Goal: Transaction & Acquisition: Purchase product/service

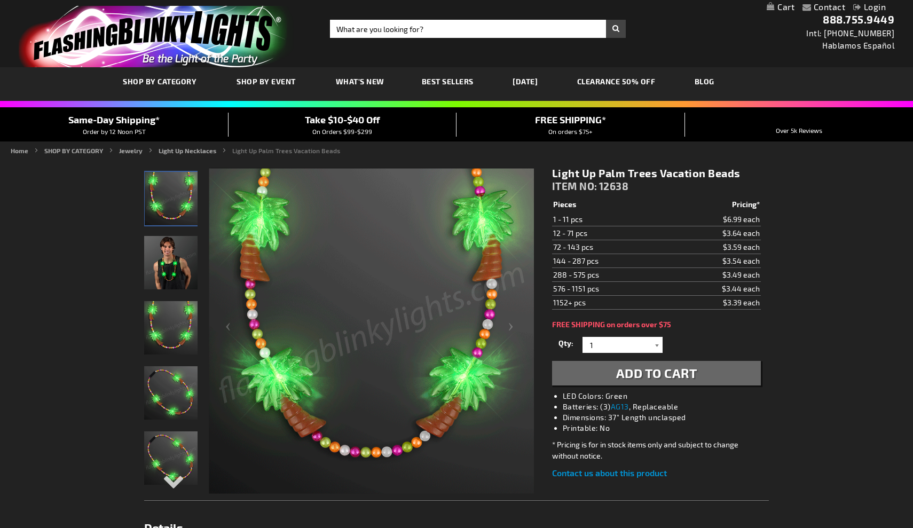
click at [659, 347] on div at bounding box center [657, 345] width 11 height 16
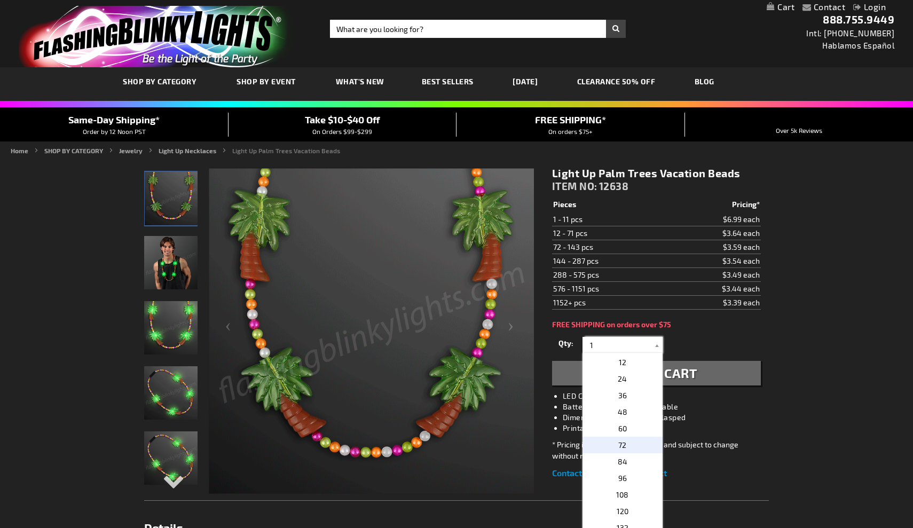
scroll to position [181, 0]
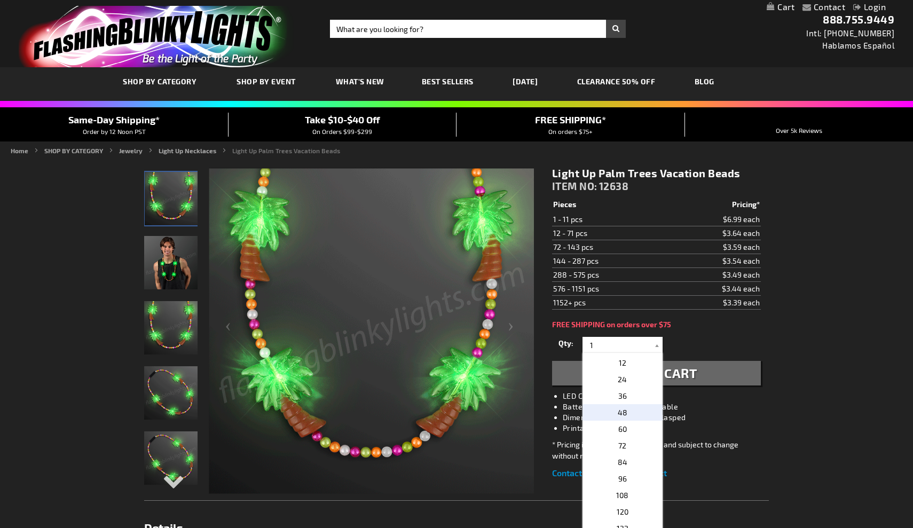
click at [628, 410] on p "48" at bounding box center [623, 412] width 80 height 17
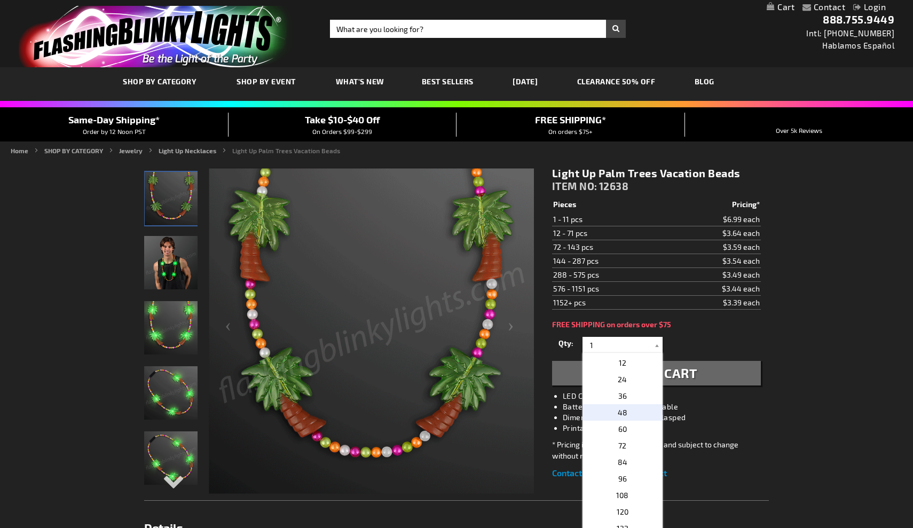
type input "48"
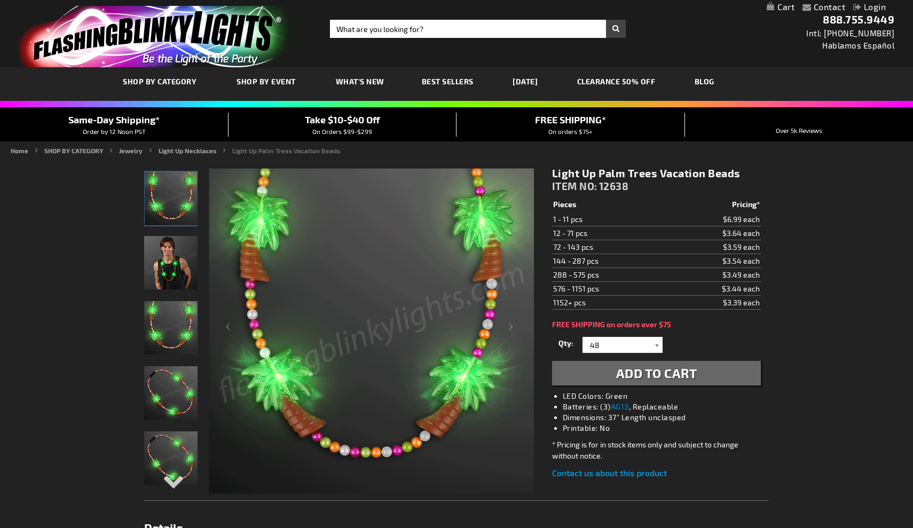
click at [659, 345] on div at bounding box center [657, 345] width 11 height 16
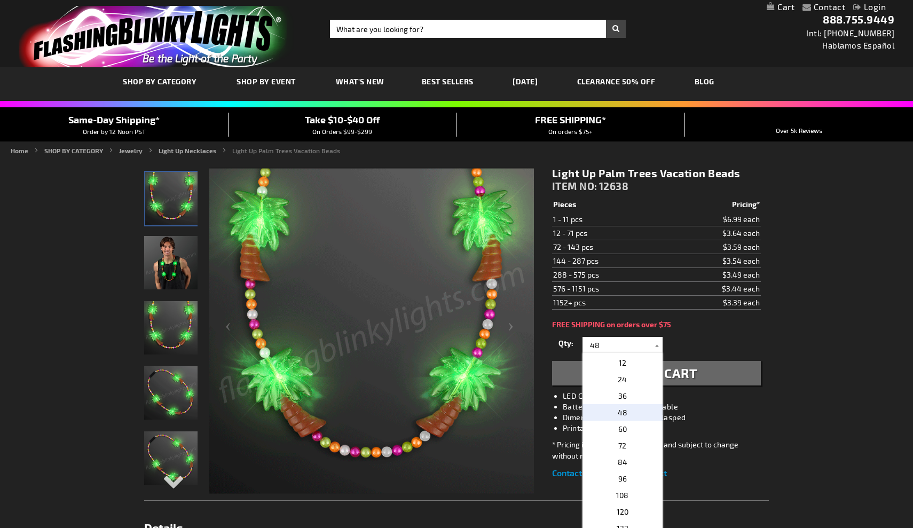
click at [753, 337] on div "Qty 1 2 3 4 5 6 7 8 9 10 11 12 24 36 48 60 72 84 96 108 120 132 144 156 168" at bounding box center [656, 344] width 209 height 21
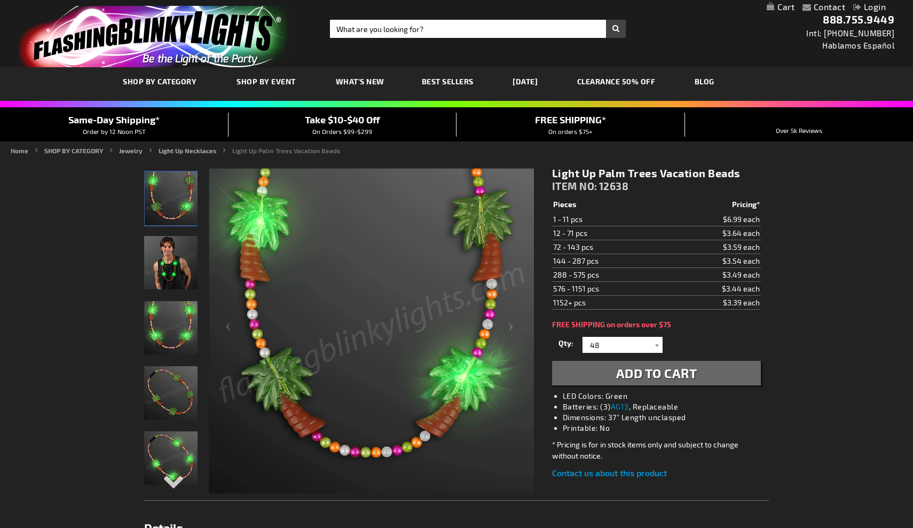
click at [661, 371] on span "Add to Cart" at bounding box center [656, 372] width 81 height 15
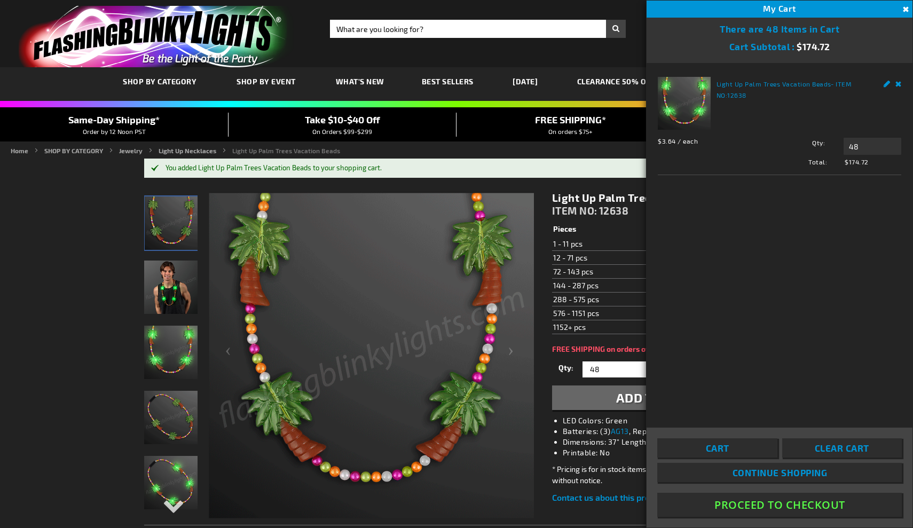
click at [906, 8] on button "Close" at bounding box center [905, 10] width 12 height 12
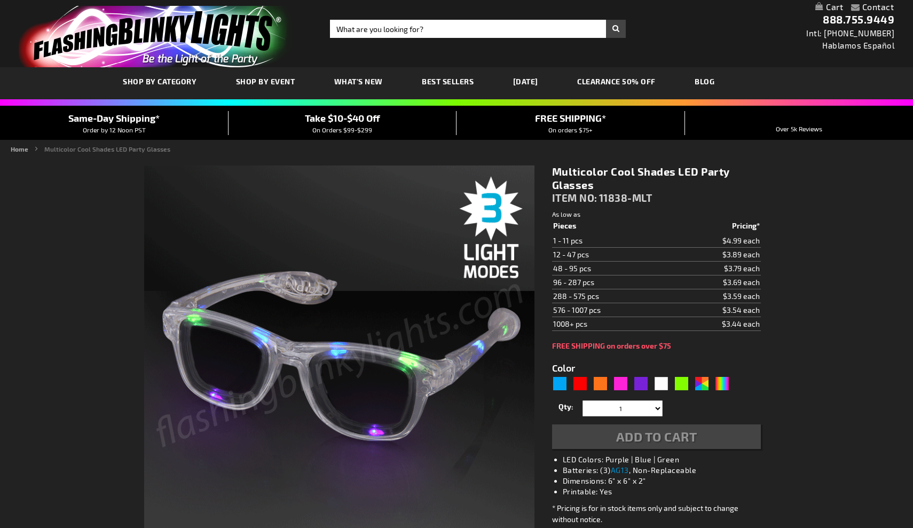
type input "5659"
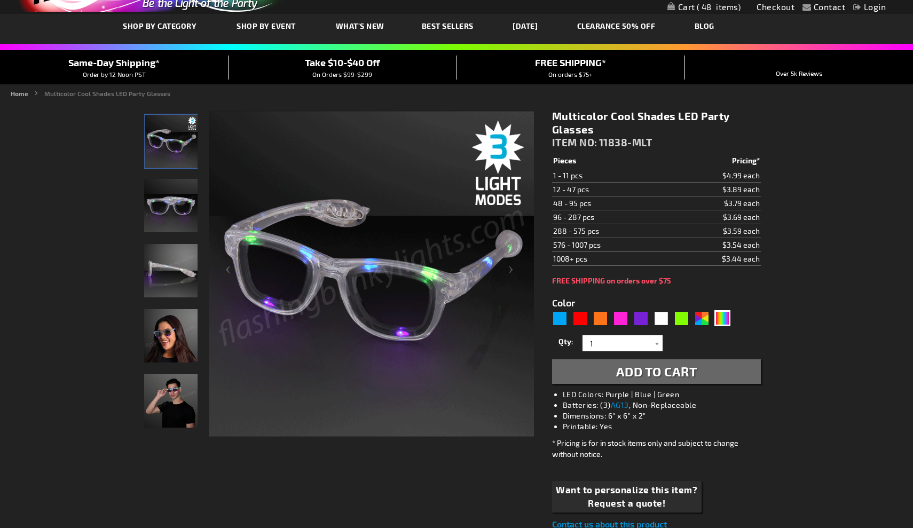
scroll to position [60, 0]
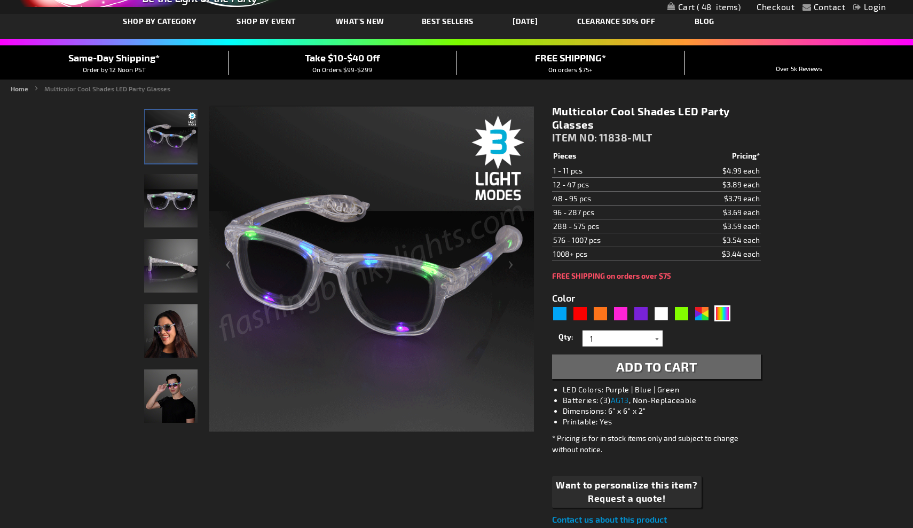
click at [657, 338] on div at bounding box center [657, 339] width 11 height 16
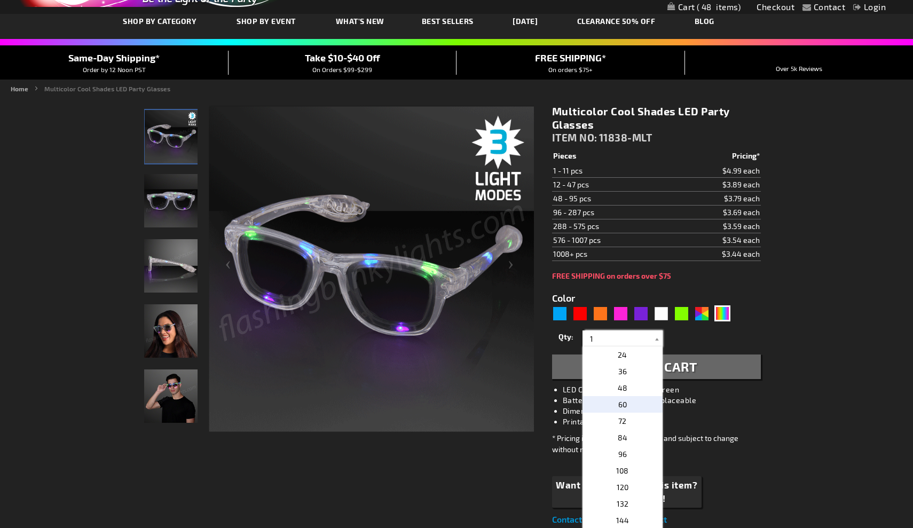
scroll to position [204, 0]
click at [632, 381] on p "48" at bounding box center [623, 382] width 80 height 17
type input "48"
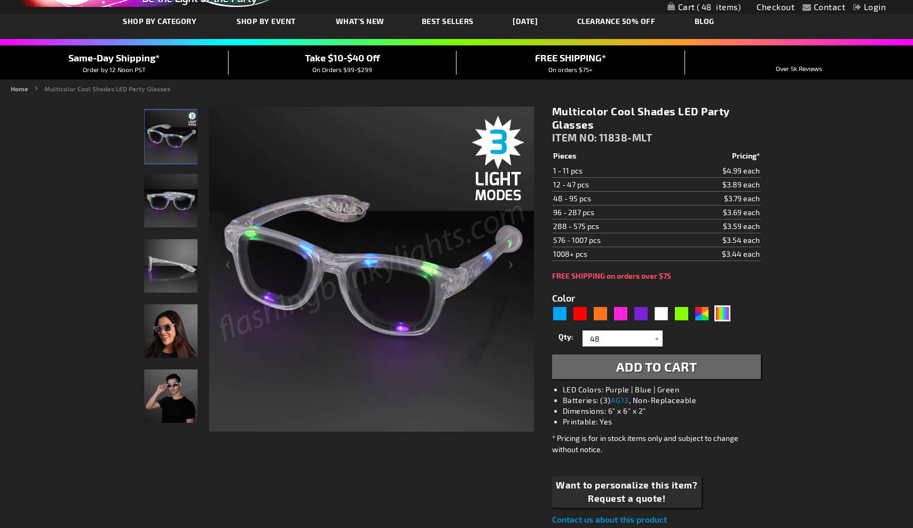
click at [673, 368] on span "Add to Cart" at bounding box center [656, 366] width 81 height 15
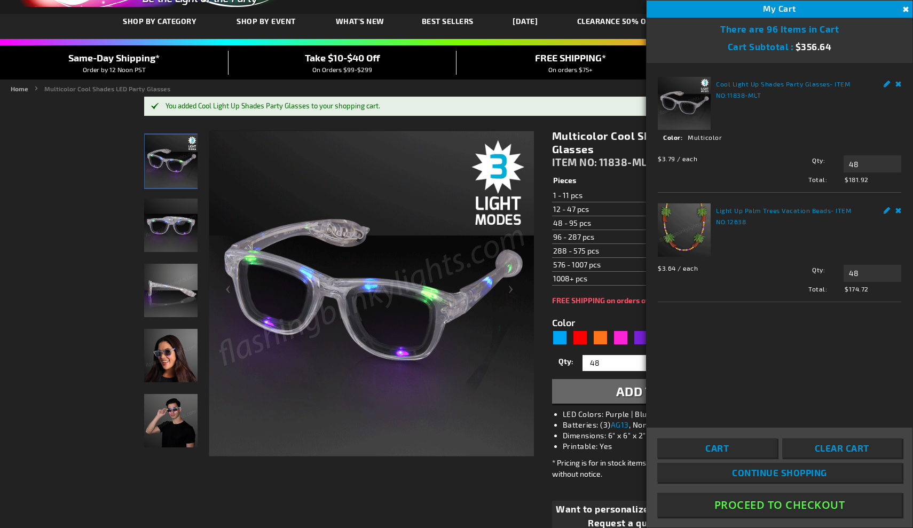
click at [906, 7] on button "Close" at bounding box center [905, 10] width 12 height 12
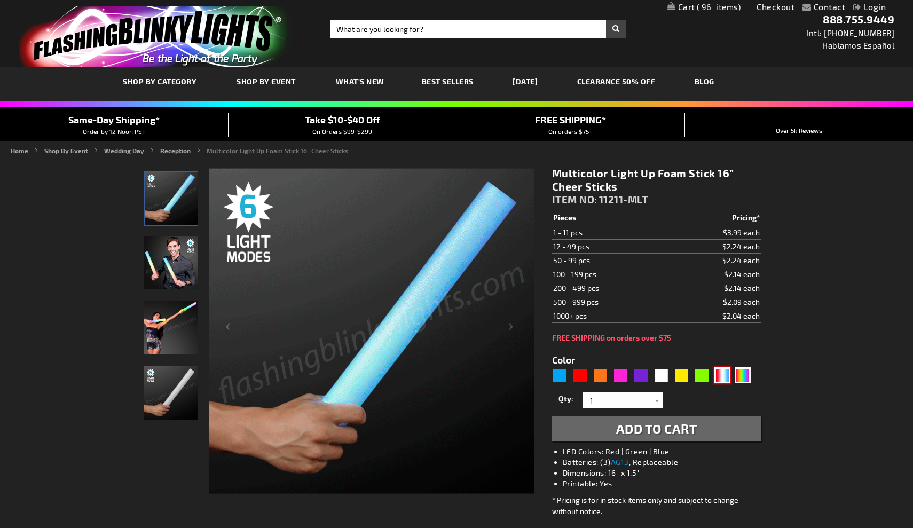
click at [722, 373] on div "RWB" at bounding box center [723, 376] width 16 height 16
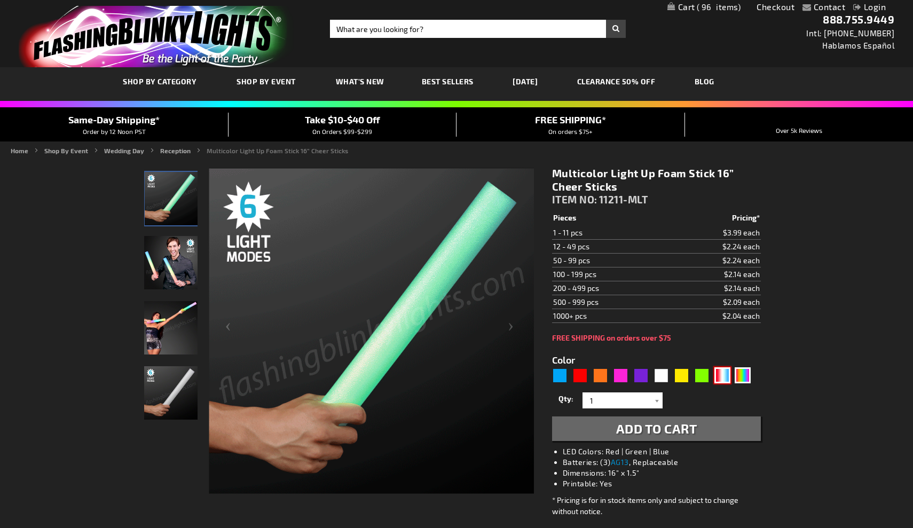
type input "5643"
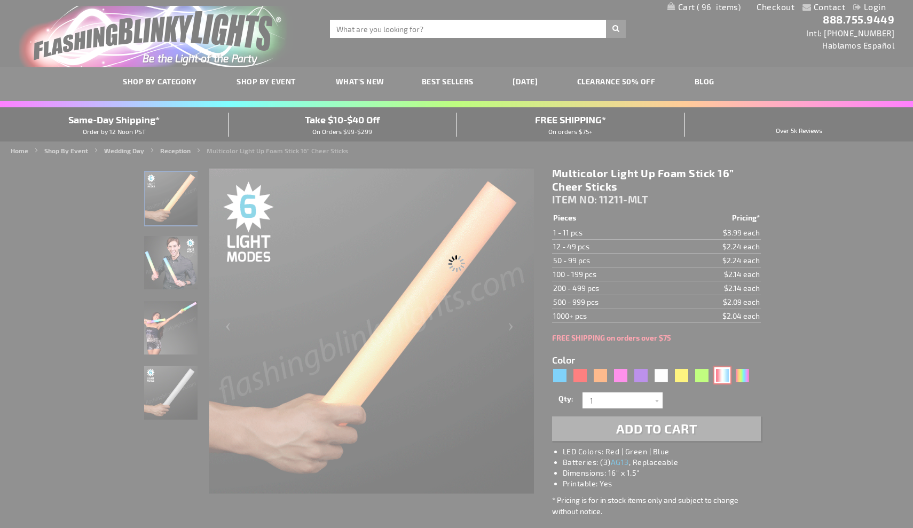
type input "11211-RWB"
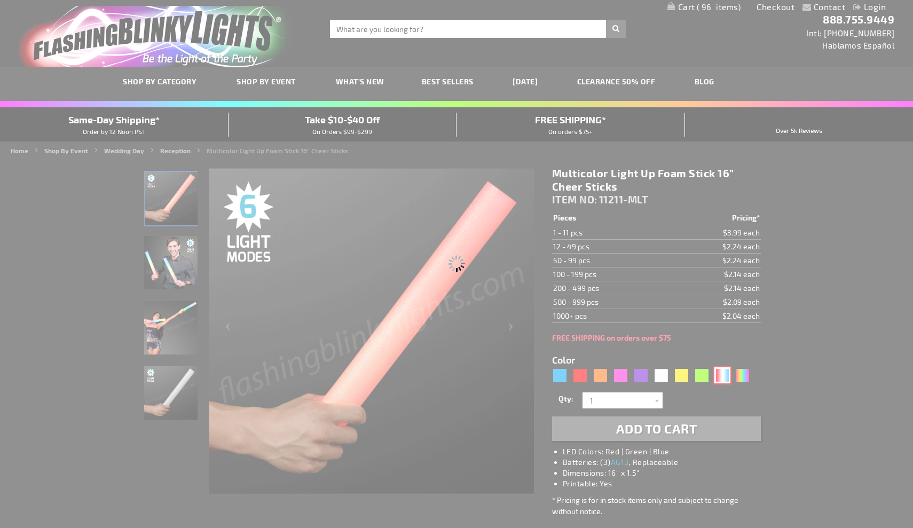
type input "Customize - Red White &amp; Blue LED Foam Batons 16&rdquo; Cheer Sticks - ITEM …"
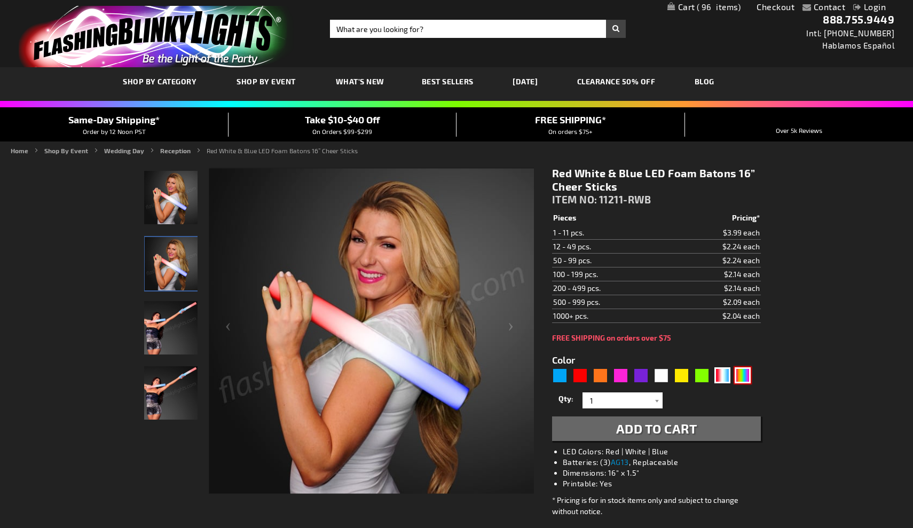
click at [743, 376] on div "Multicolor" at bounding box center [743, 376] width 16 height 16
type input "5659"
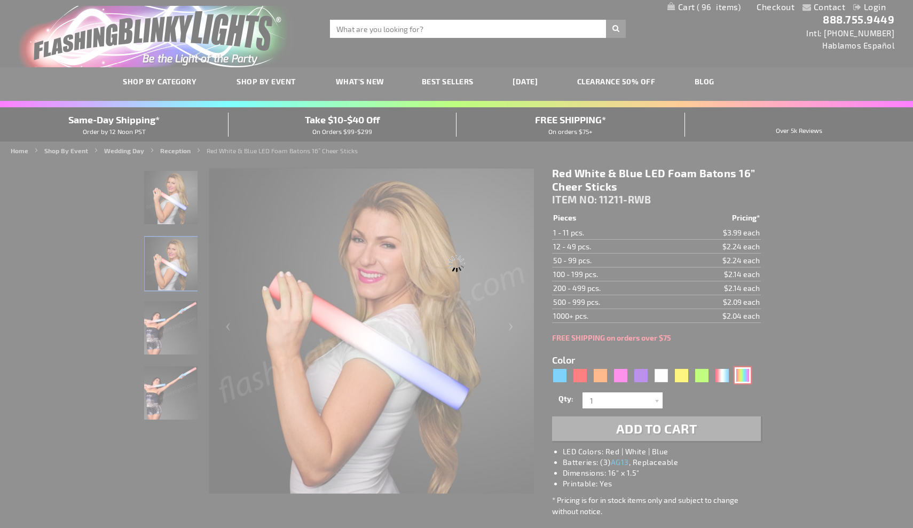
type input "11211-MLT"
type input "Customize - Multicolor Light Up Foam Stick 16&rdquo; Cheer Sticks - ITEM NO: 11…"
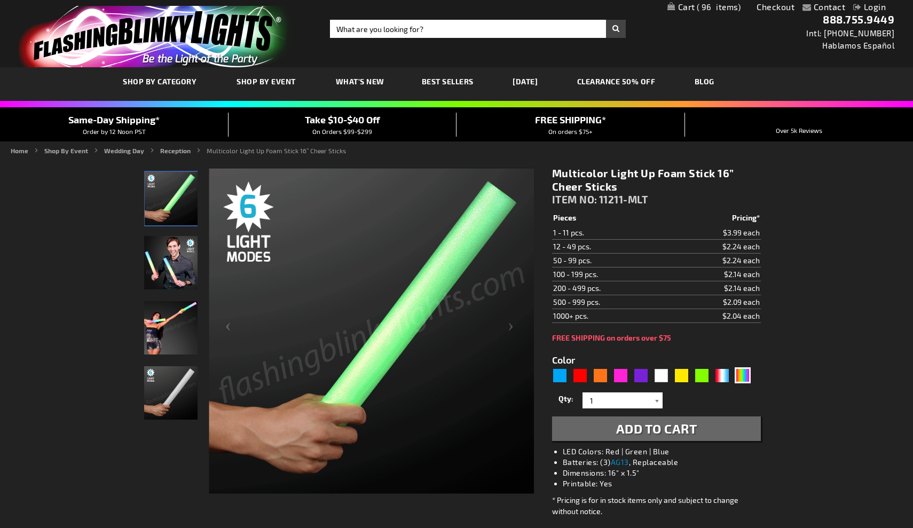
click at [660, 398] on div at bounding box center [657, 401] width 11 height 16
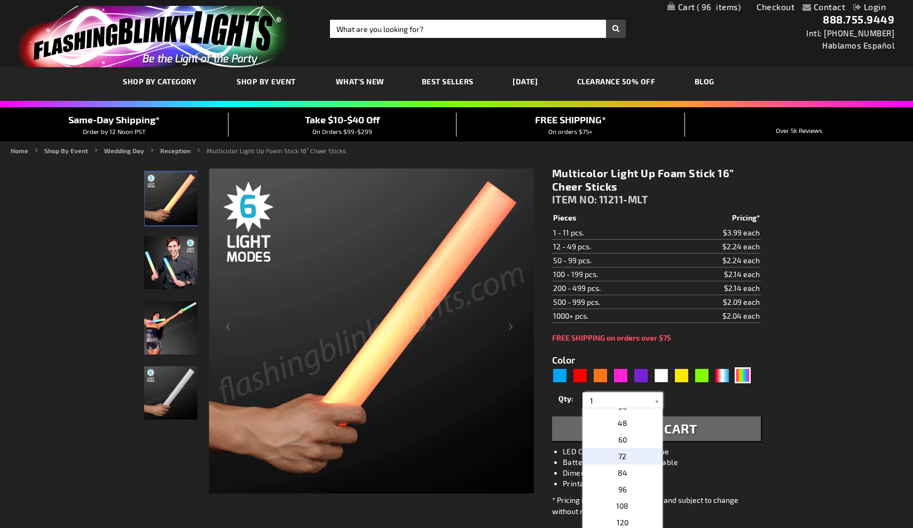
scroll to position [224, 0]
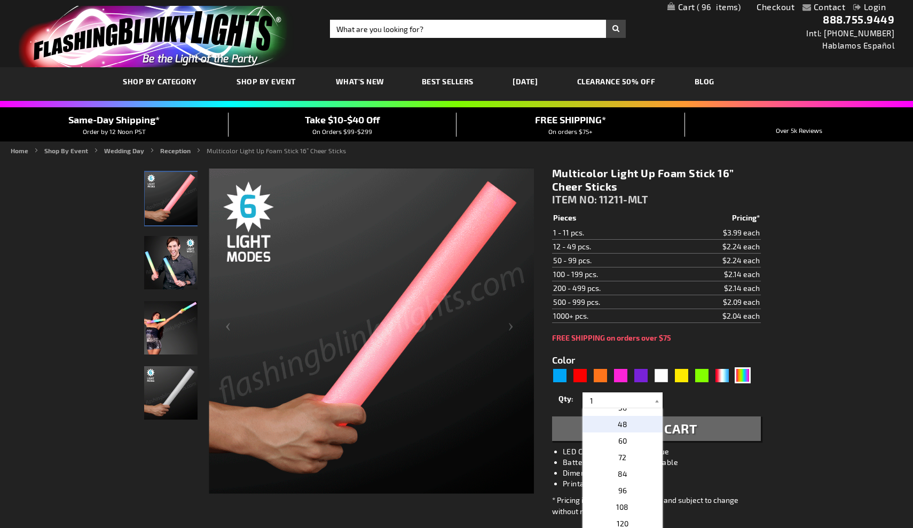
click at [627, 425] on span "48" at bounding box center [623, 424] width 10 height 9
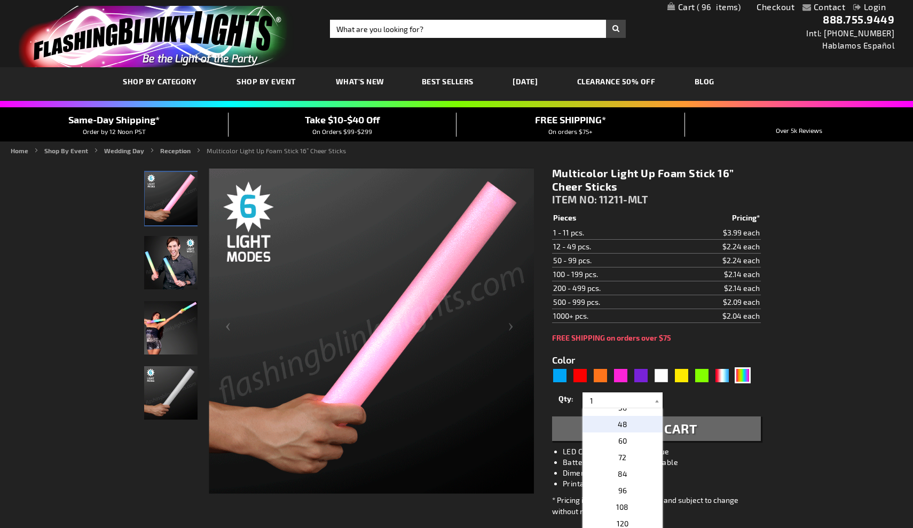
type input "48"
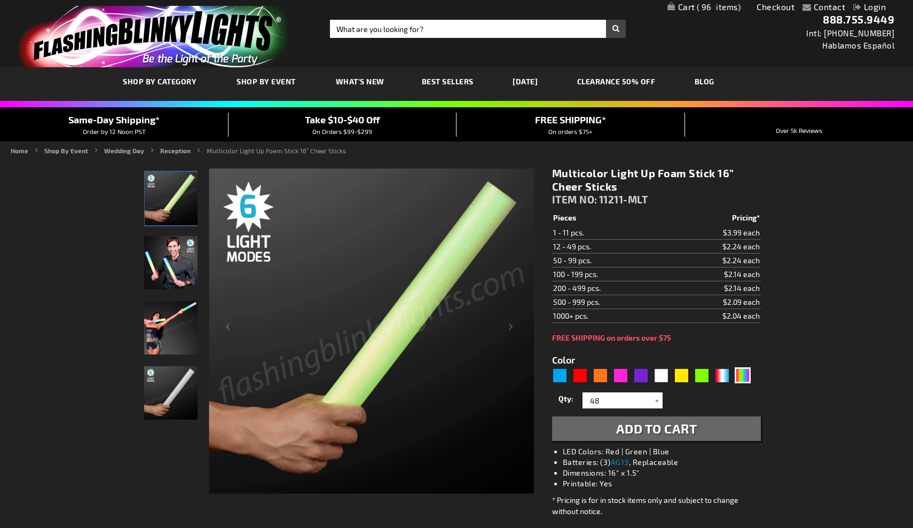
click at [694, 429] on span "Add to Cart" at bounding box center [656, 428] width 81 height 15
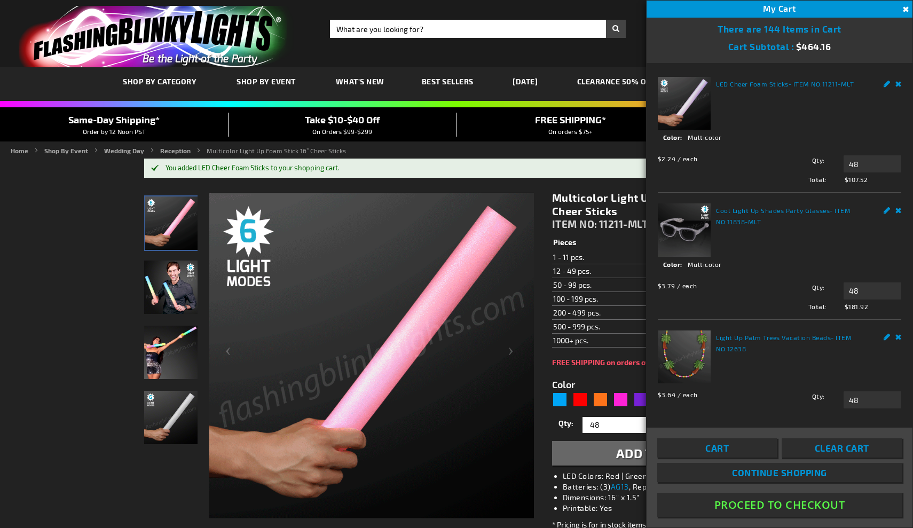
click at [904, 7] on button "Close" at bounding box center [905, 10] width 12 height 12
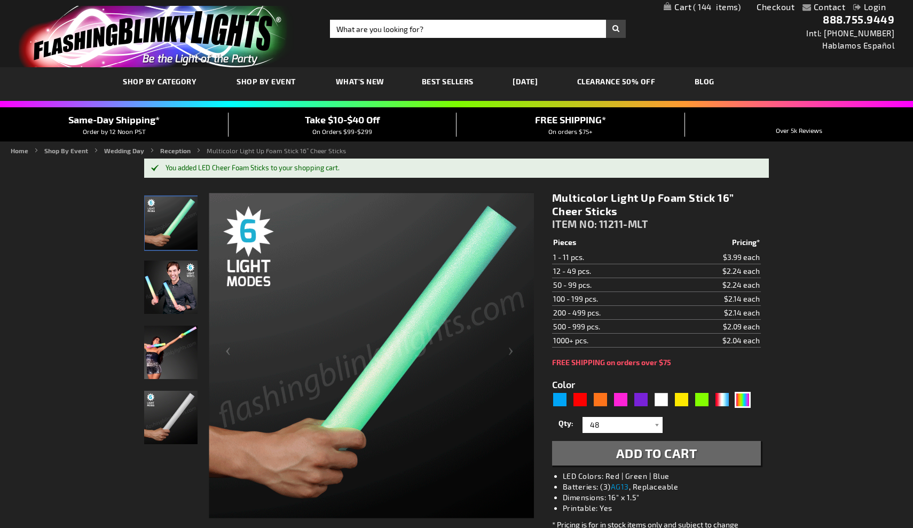
click at [367, 120] on span "Take $10-$40 Off" at bounding box center [342, 120] width 75 height 12
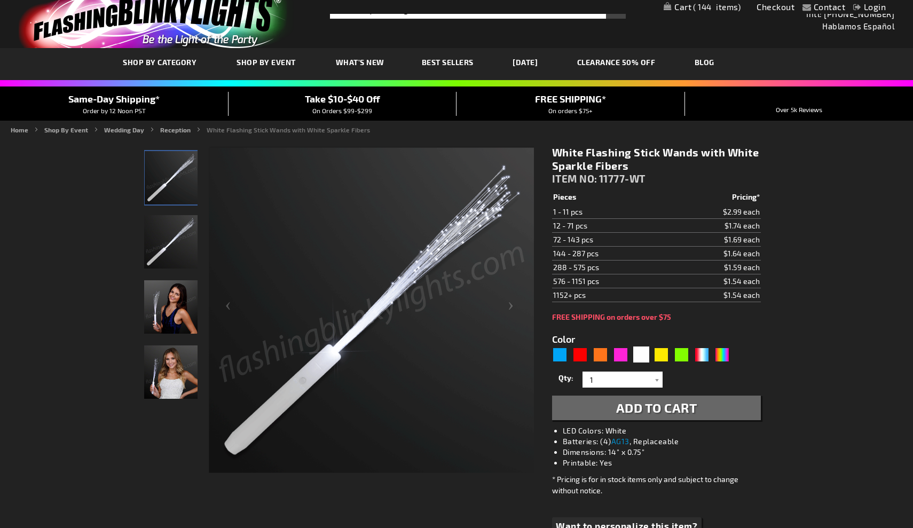
scroll to position [20, 0]
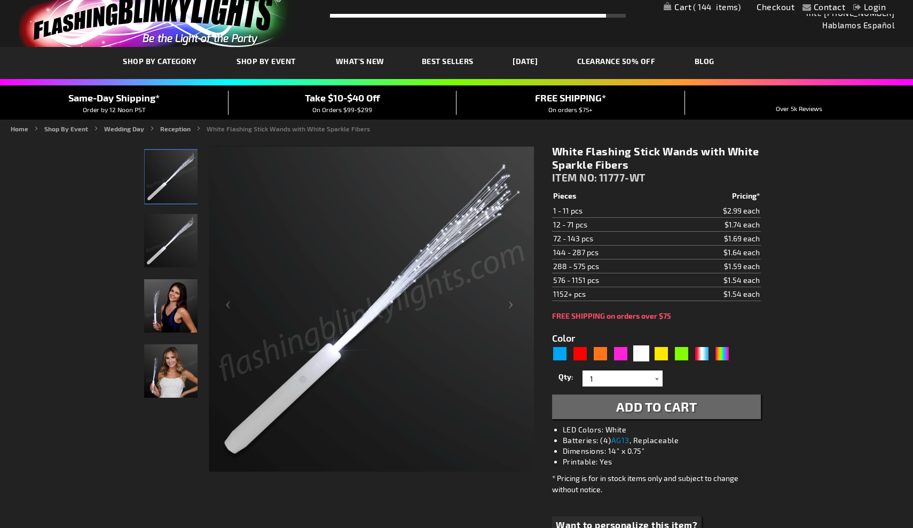
click at [657, 379] on div at bounding box center [657, 379] width 11 height 16
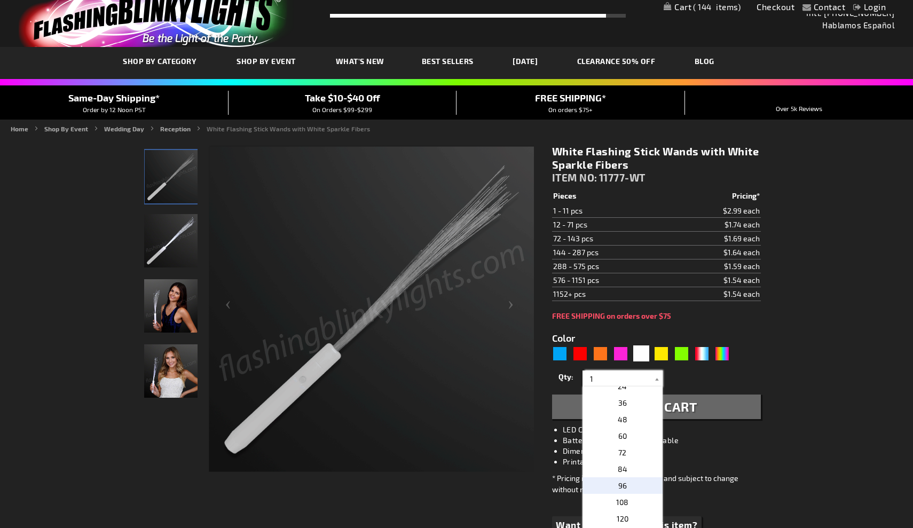
scroll to position [206, 0]
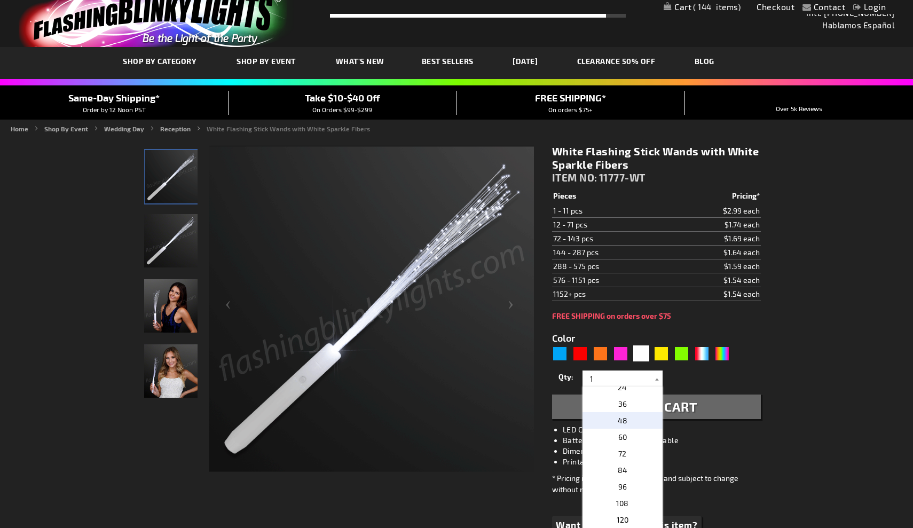
click at [630, 423] on p "48" at bounding box center [623, 420] width 80 height 17
type input "48"
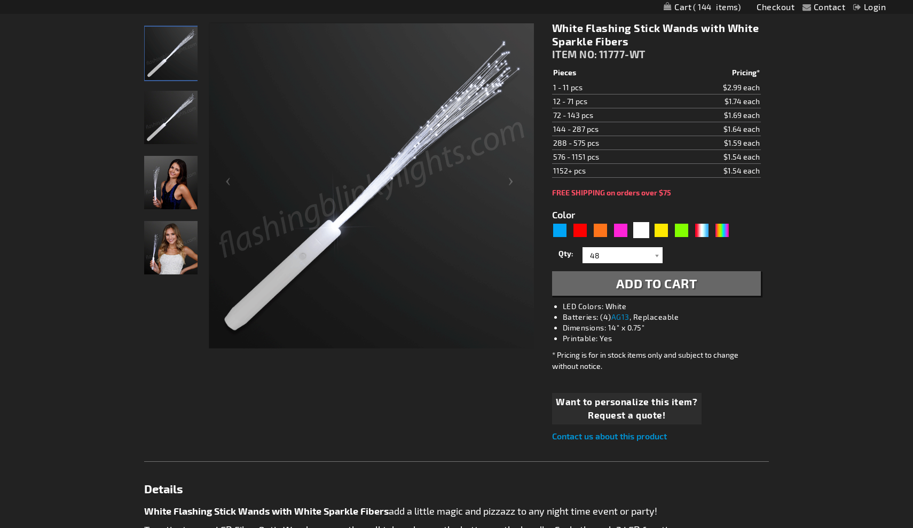
scroll to position [143, 0]
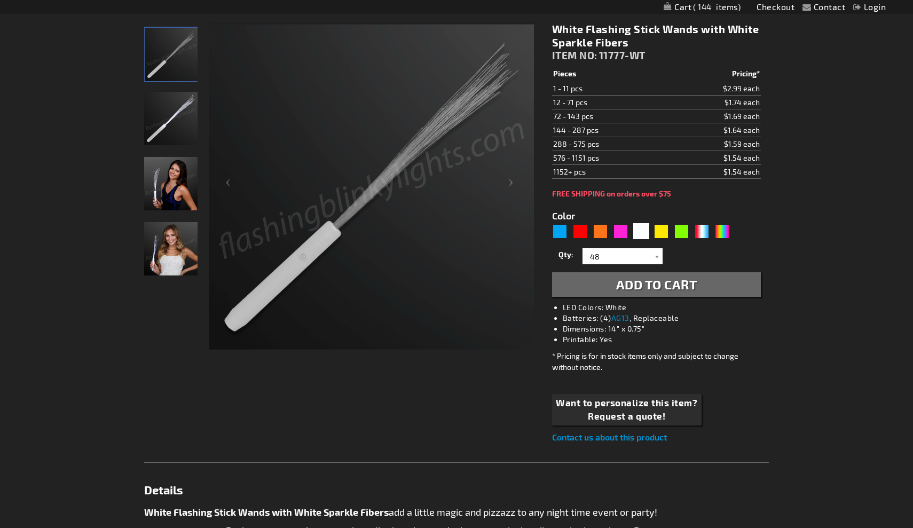
click at [651, 282] on span "Add to Cart" at bounding box center [656, 284] width 81 height 15
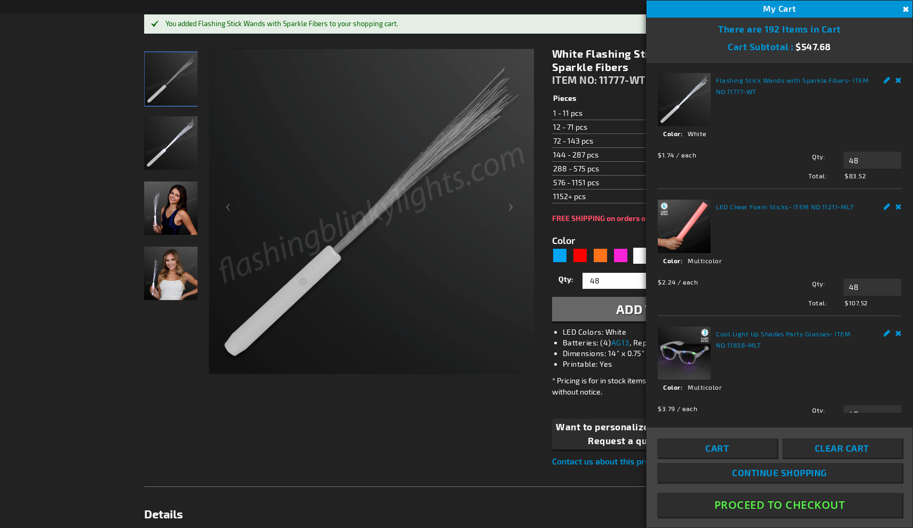
scroll to position [2, 0]
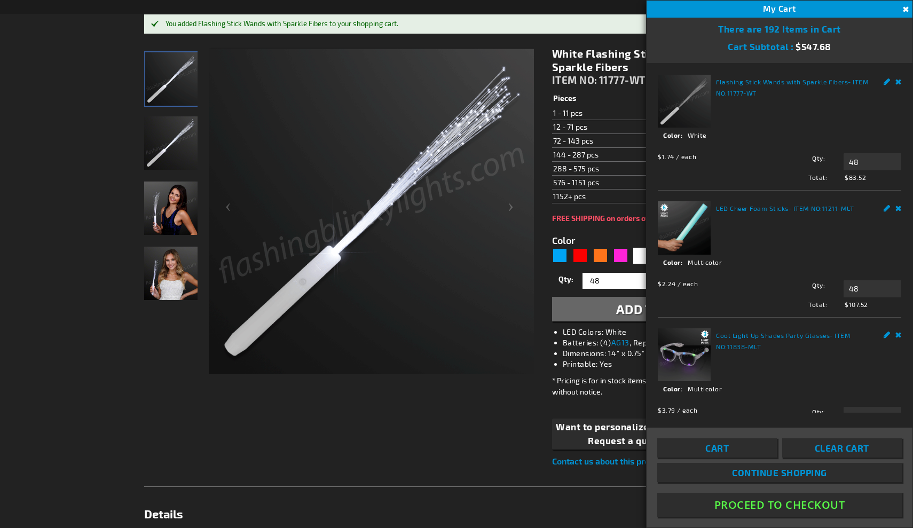
click at [799, 508] on button "Proceed To Checkout" at bounding box center [780, 505] width 245 height 24
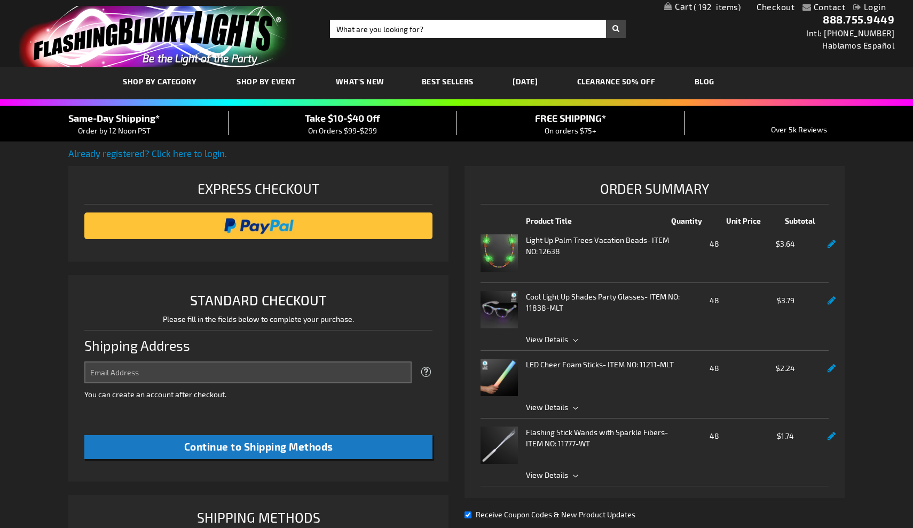
select select "US"
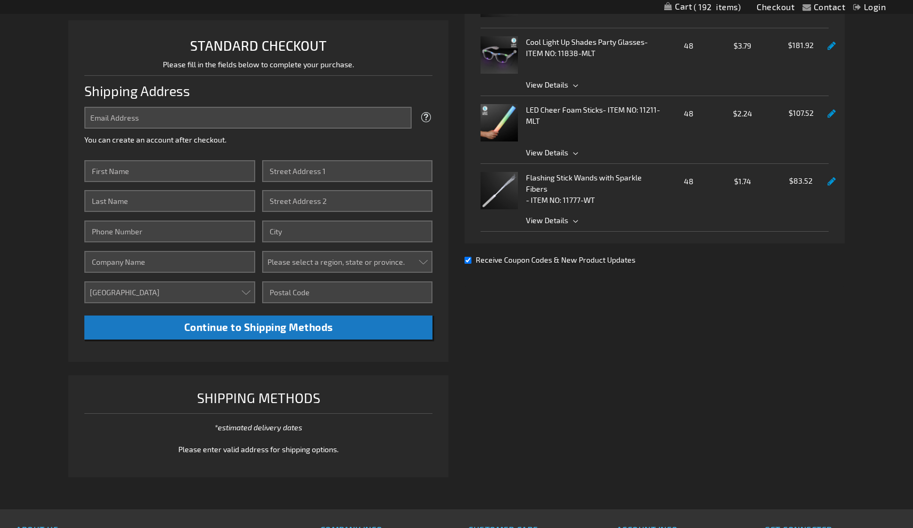
scroll to position [233, 0]
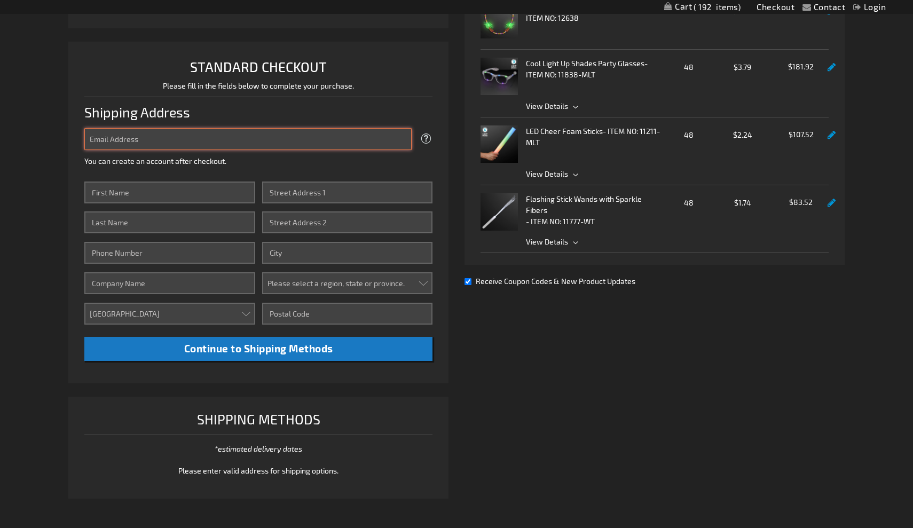
click at [207, 138] on input "Email Address" at bounding box center [247, 139] width 327 height 22
type input "[EMAIL_ADDRESS][DOMAIN_NAME]"
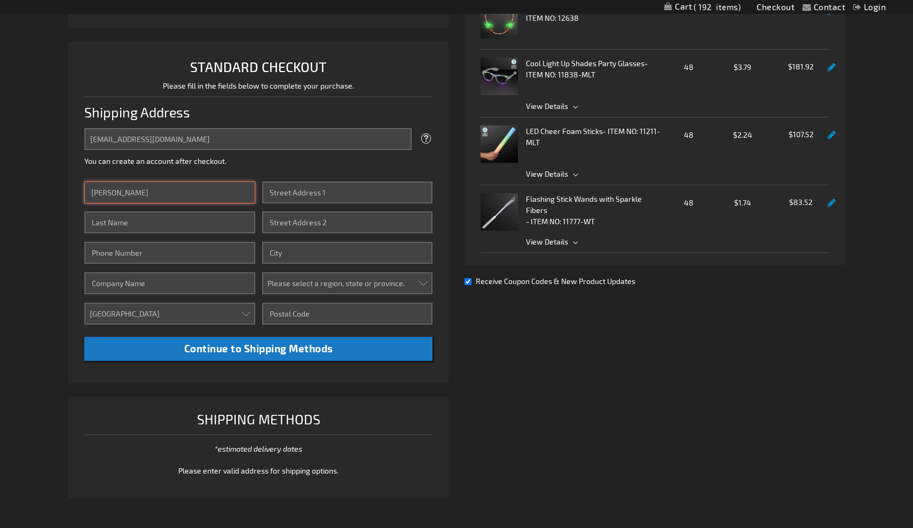
type input "Amy"
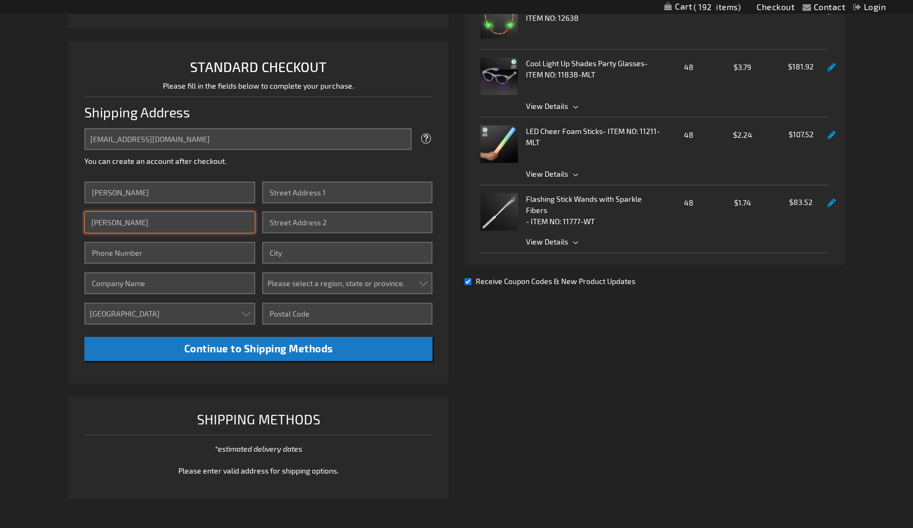
type input "Patrick"
type input "4043136021"
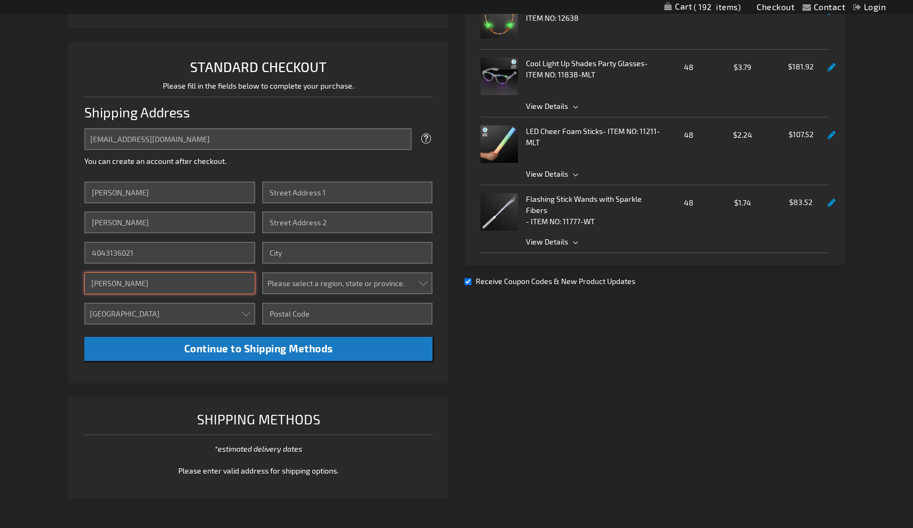
type input "Tara Skinner"
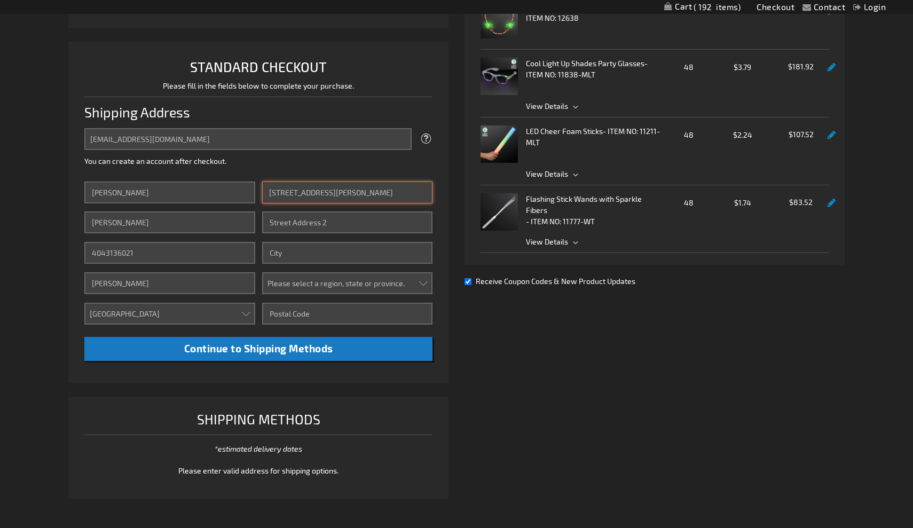
type input "11 Sandy Creek Ct."
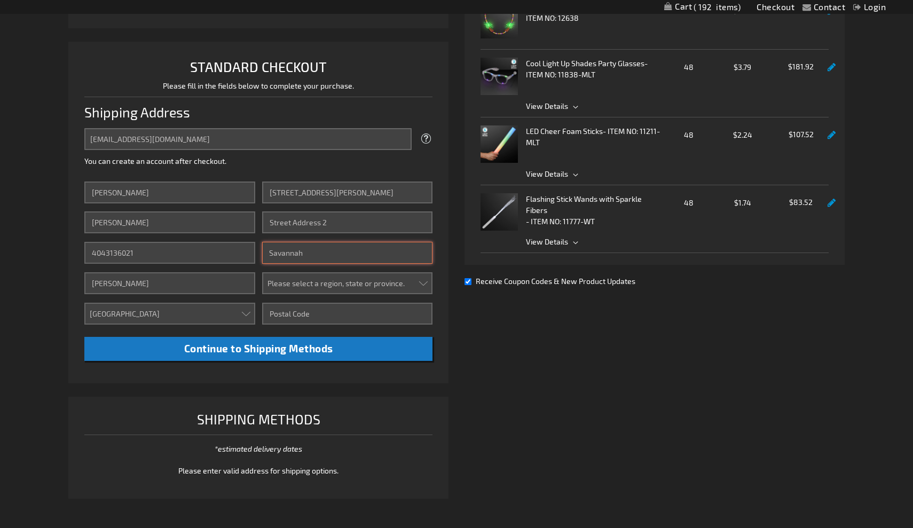
type input "Savannah"
select select "19"
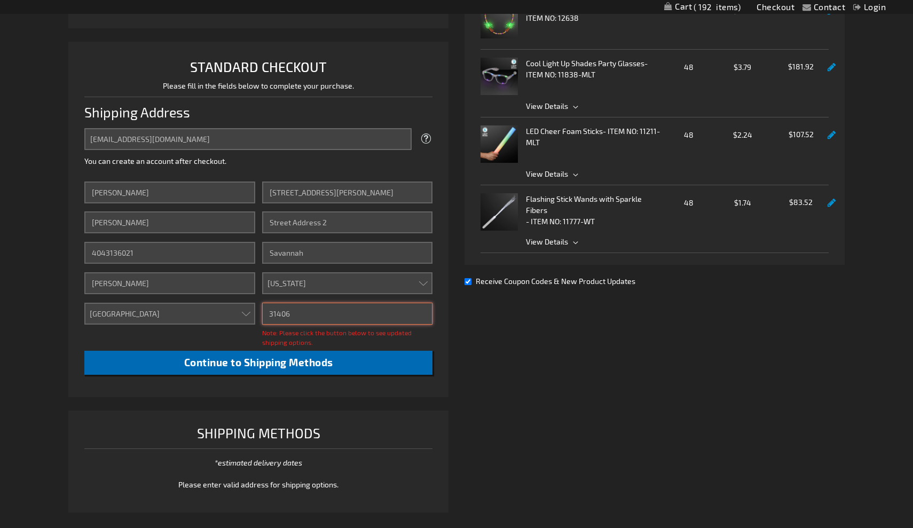
type input "31406"
click at [309, 364] on span "Continue to Shipping Methods" at bounding box center [258, 362] width 149 height 12
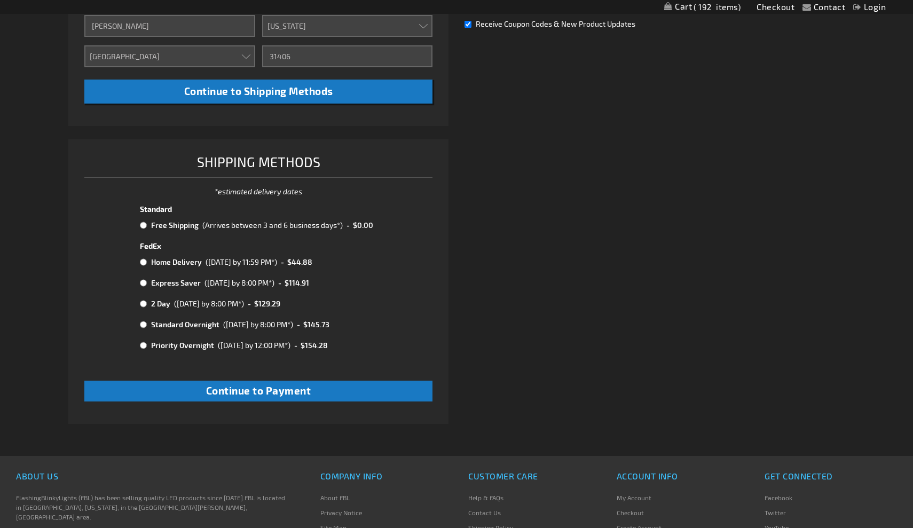
scroll to position [492, 0]
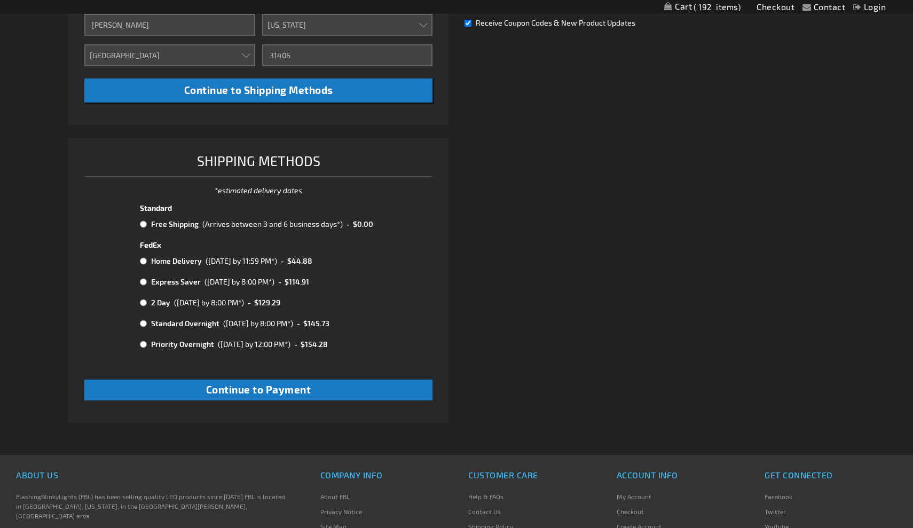
click at [145, 223] on input "radio" at bounding box center [143, 224] width 7 height 9
radio input "true"
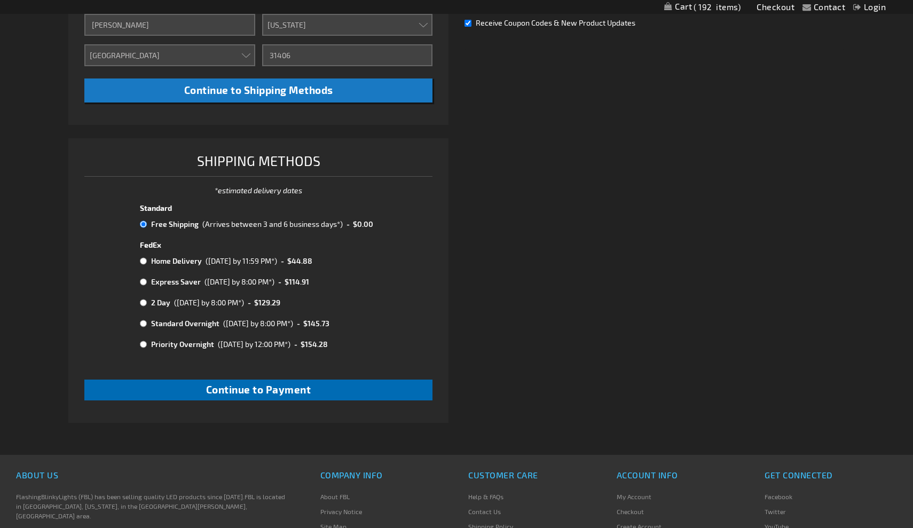
click at [327, 395] on button "Continue to Payment" at bounding box center [258, 390] width 348 height 21
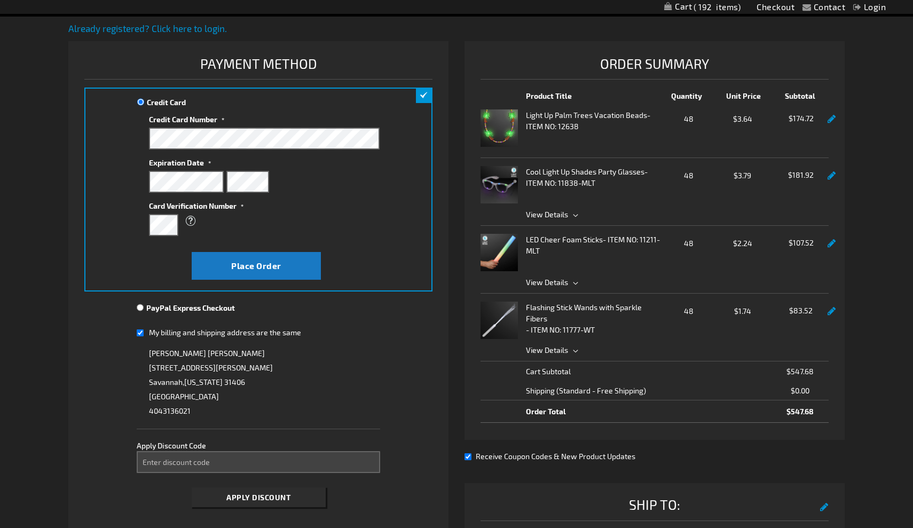
scroll to position [126, 0]
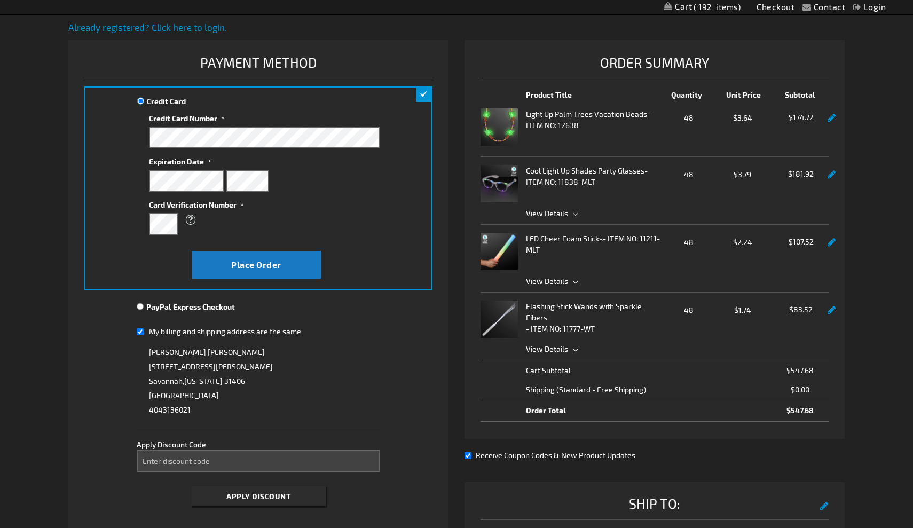
click at [140, 332] on input "My billing and shipping address are the same" at bounding box center [140, 332] width 7 height 22
checkbox input "false"
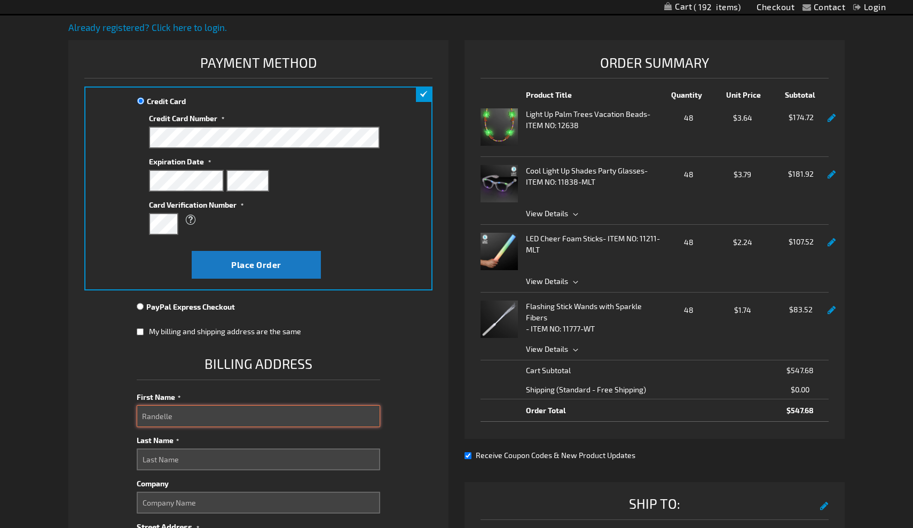
type input "Randelle"
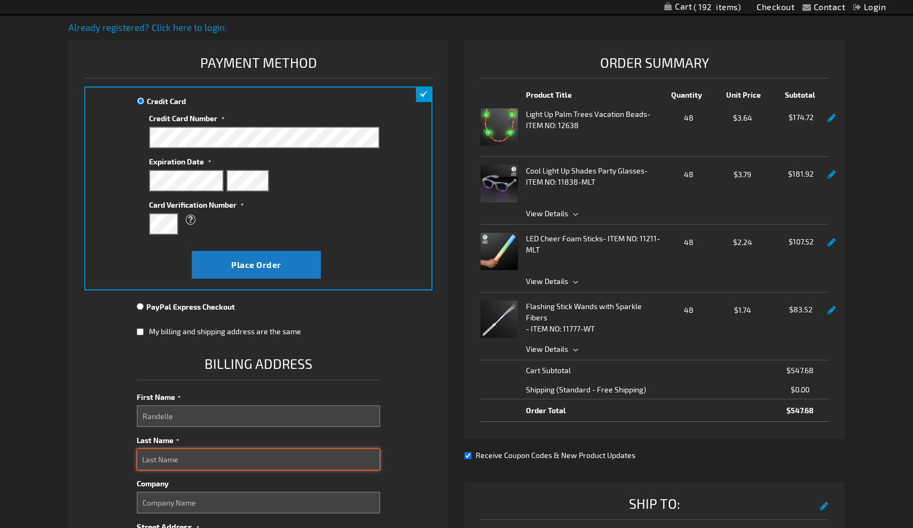
type input "Q"
type input "Wesley"
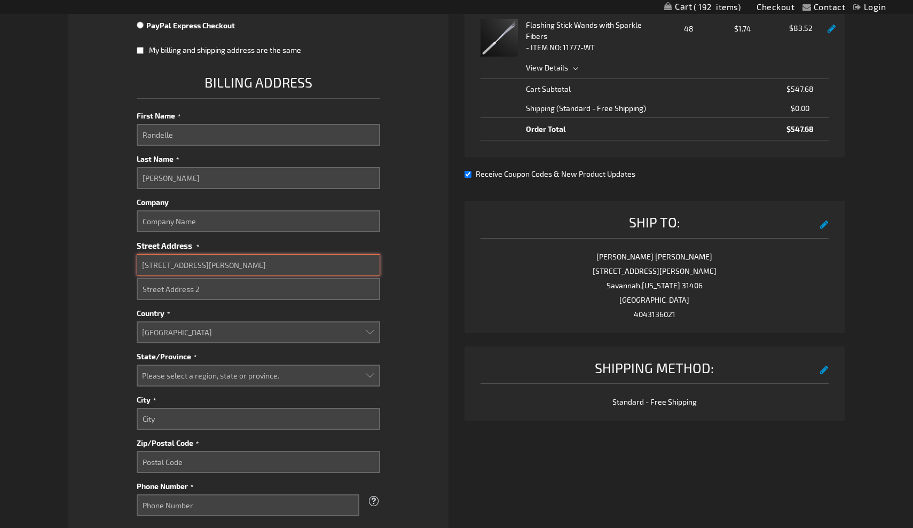
type input "313 Caruso Ct."
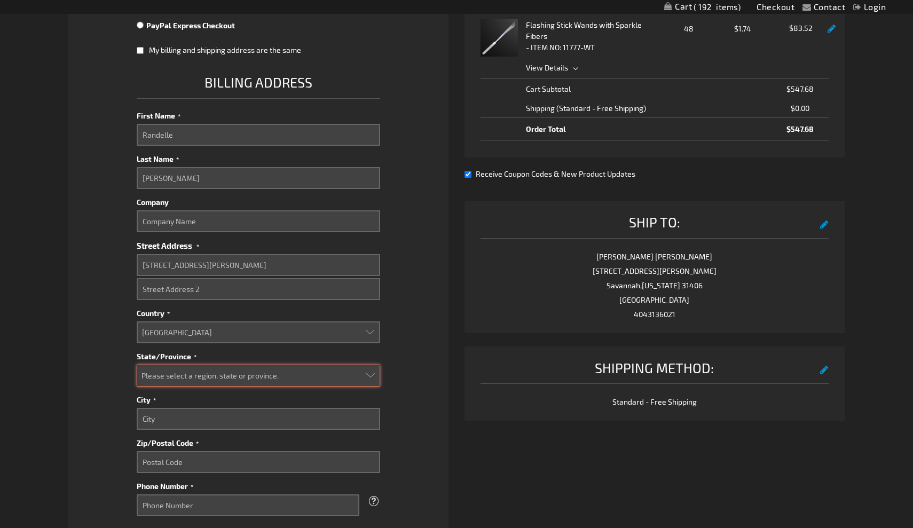
select select "19"
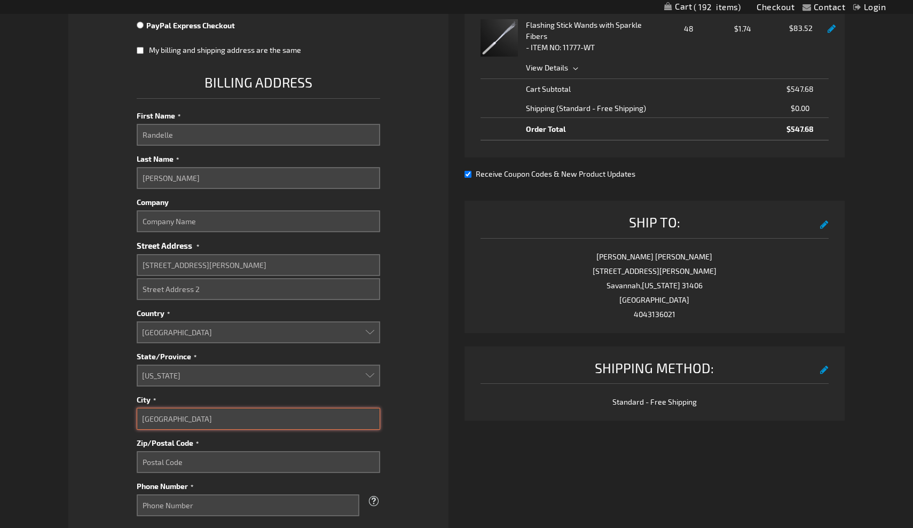
type input "Atlanta"
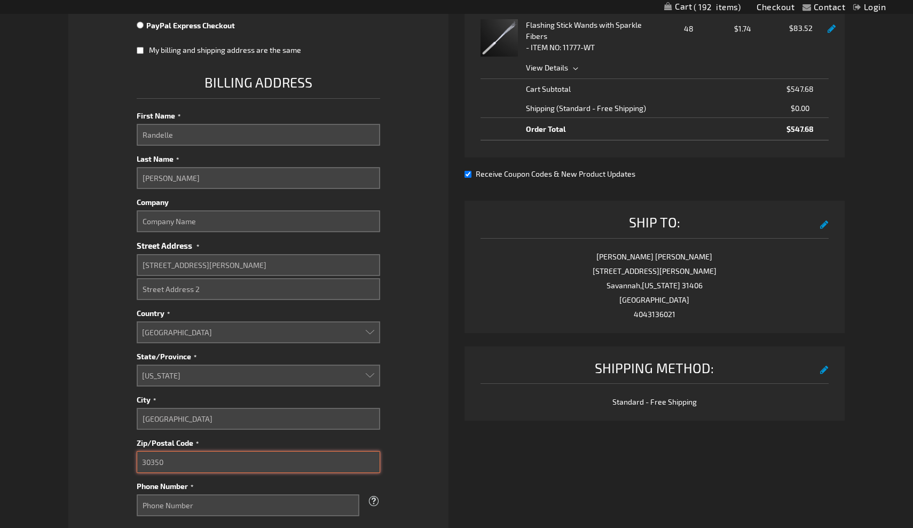
type input "30350"
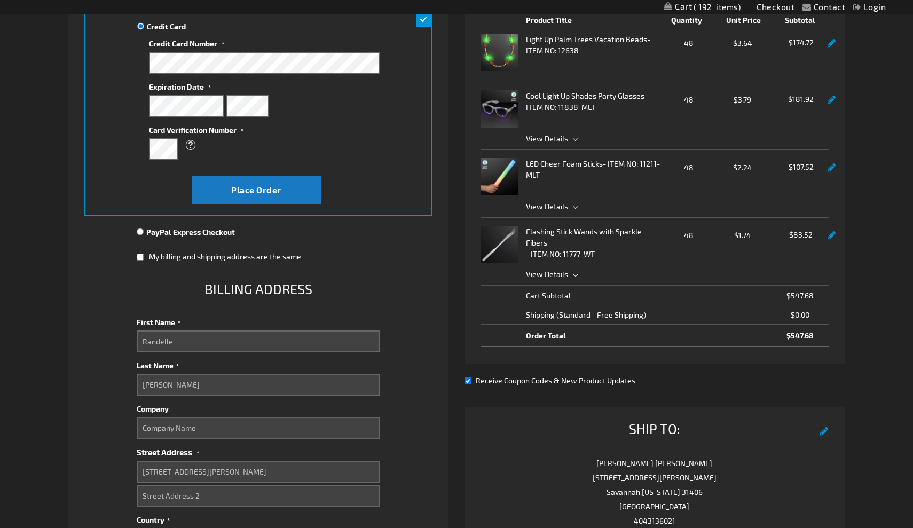
scroll to position [197, 0]
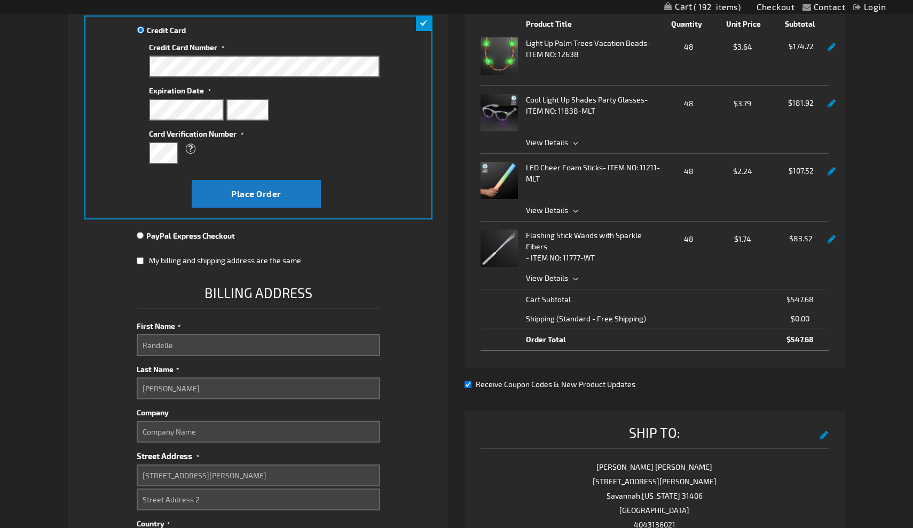
type input "4043136021"
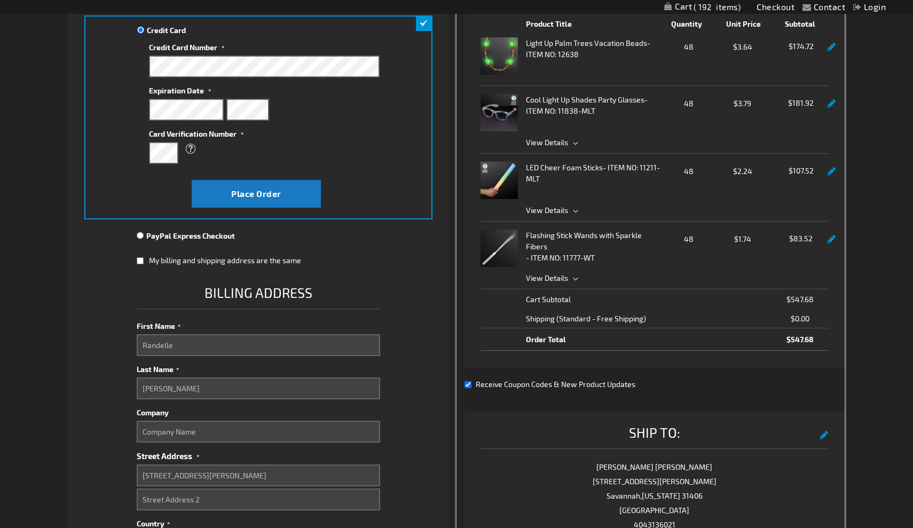
click at [468, 386] on input "Receive Coupon Codes & New Product Updates" at bounding box center [468, 384] width 7 height 7
checkbox input "false"
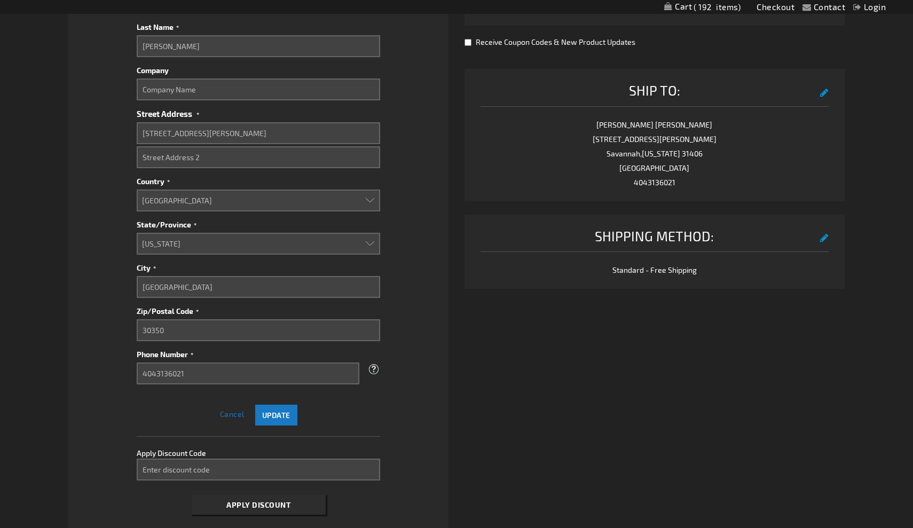
scroll to position [541, 0]
click at [240, 463] on input "Enter discount code" at bounding box center [259, 469] width 244 height 22
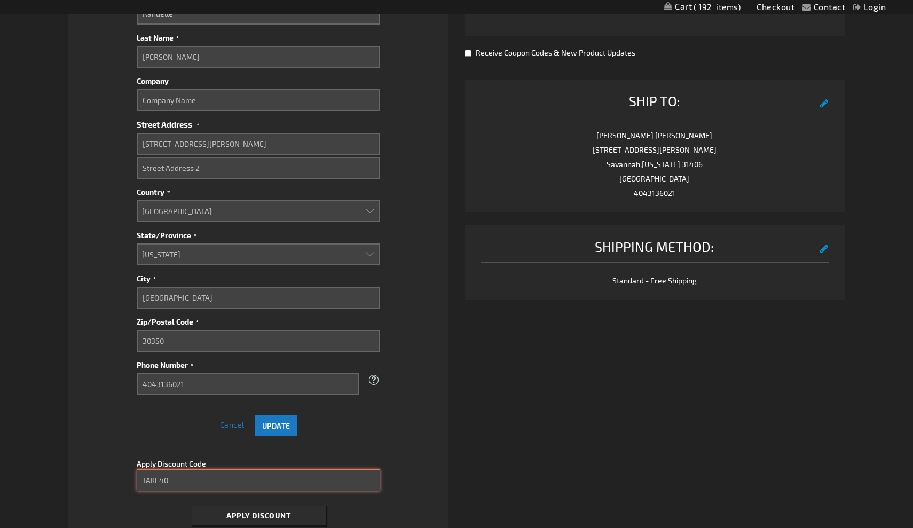
scroll to position [530, 0]
type input "TAKE40"
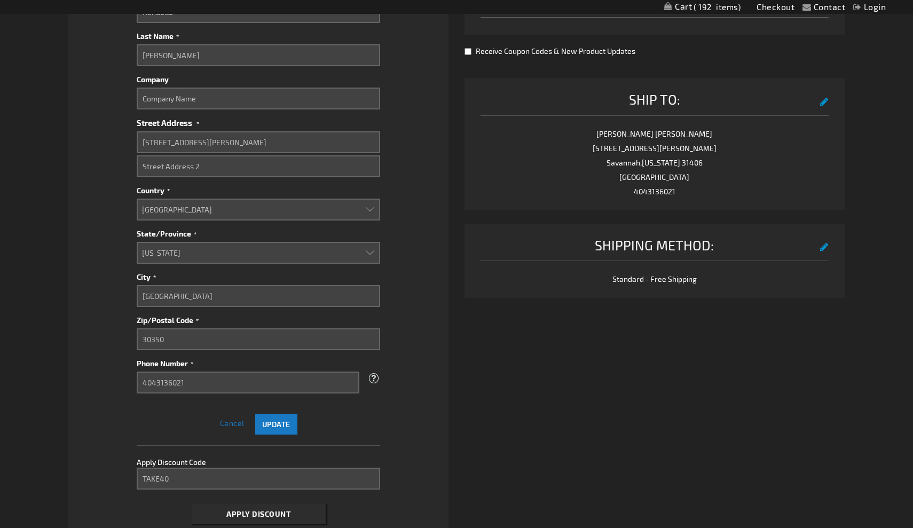
click at [266, 513] on span "Apply Discount" at bounding box center [258, 514] width 64 height 9
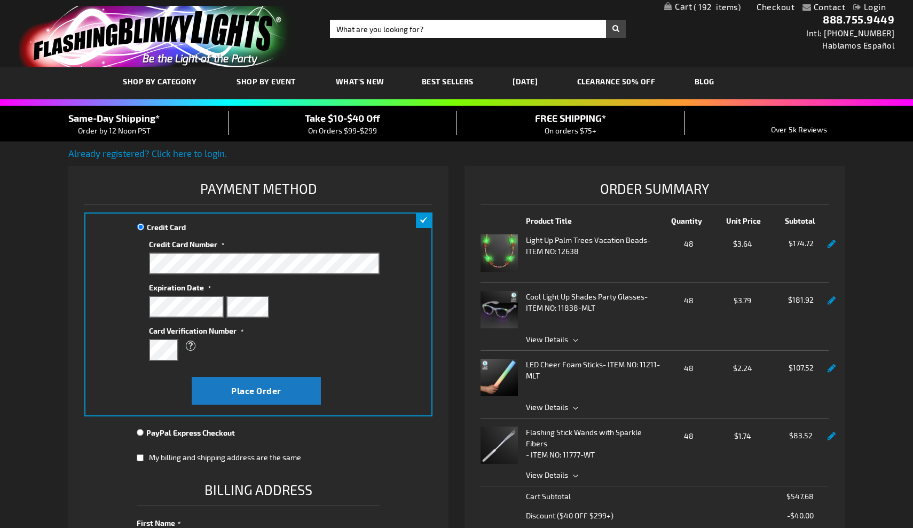
scroll to position [0, 0]
click at [264, 393] on span "Place Order" at bounding box center [256, 391] width 50 height 10
click at [255, 390] on span "Place Order" at bounding box center [256, 391] width 50 height 10
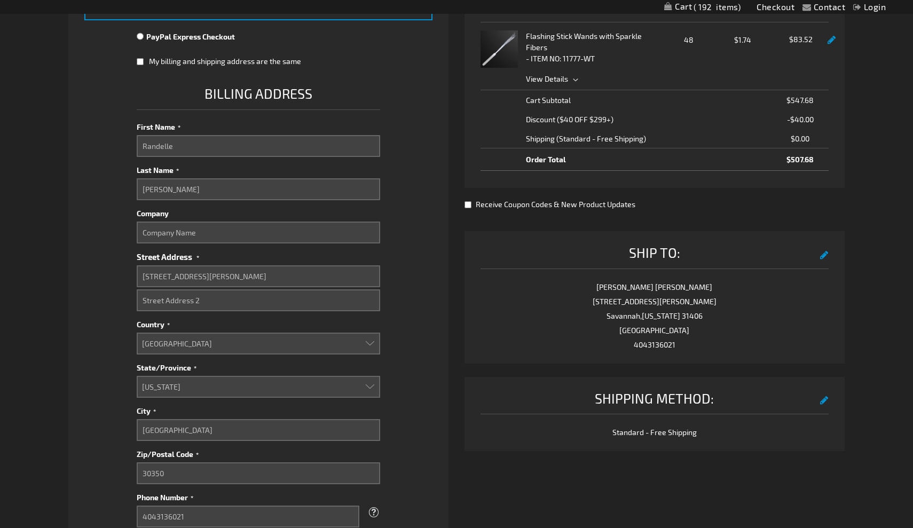
scroll to position [402, 0]
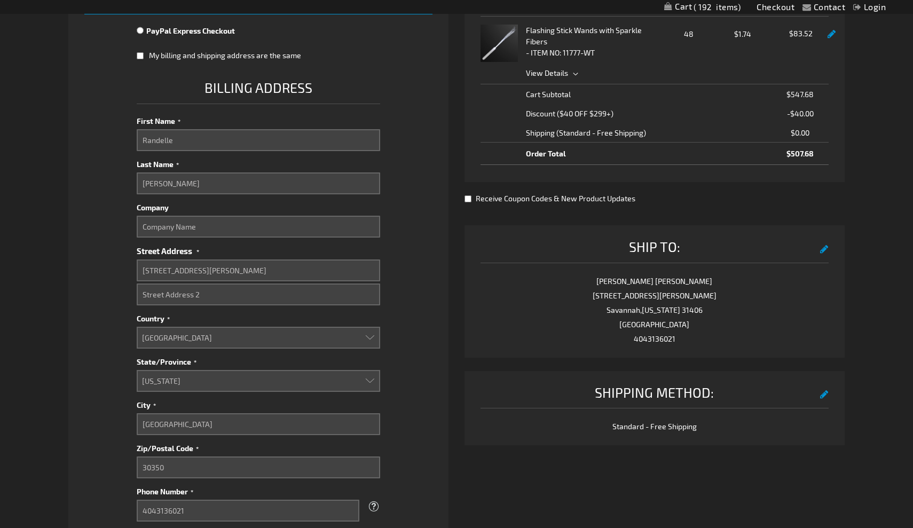
click at [822, 249] on button "edit" at bounding box center [824, 247] width 9 height 19
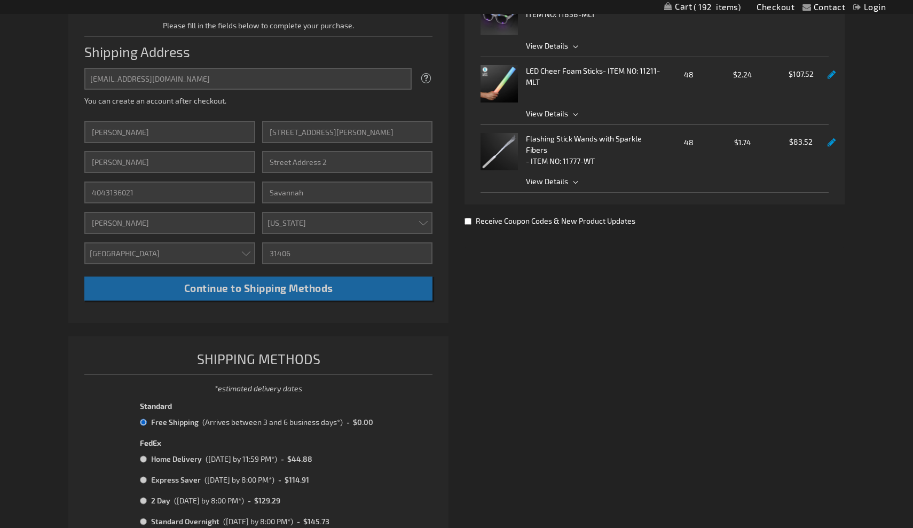
scroll to position [275, 0]
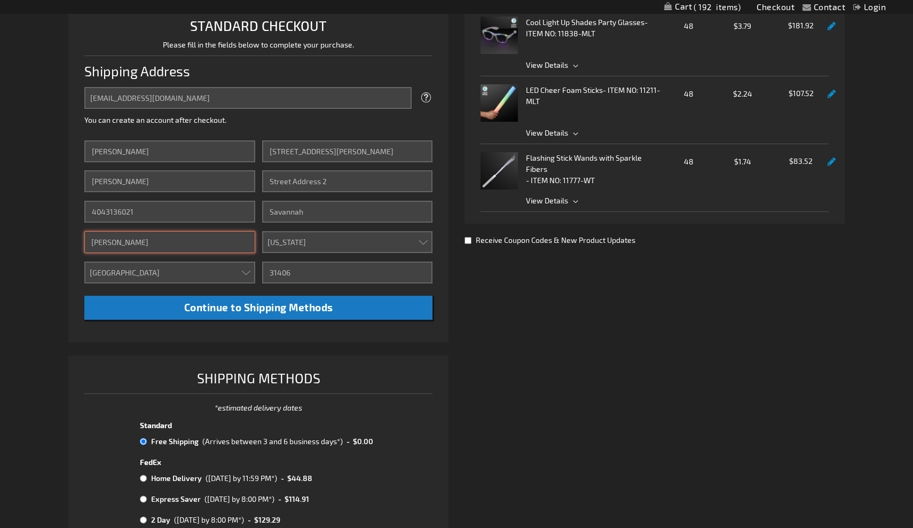
click at [177, 242] on input "Tara Skinner" at bounding box center [169, 242] width 170 height 22
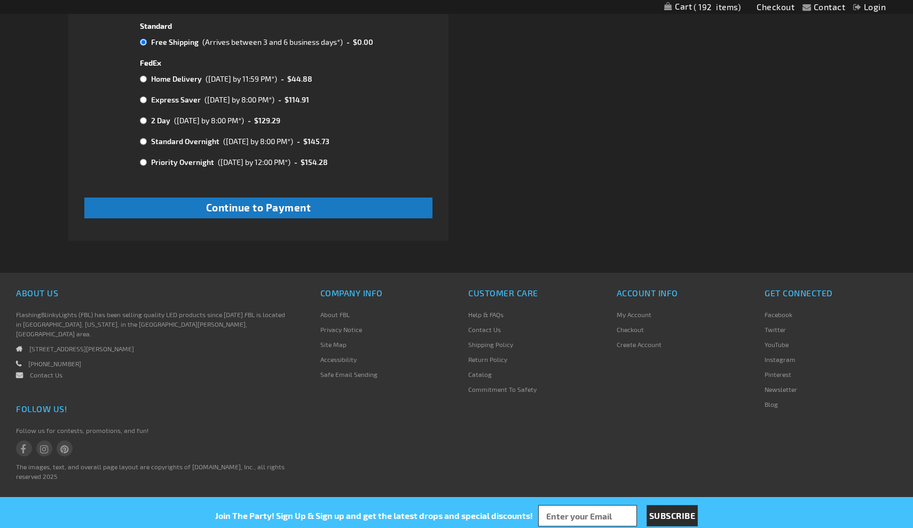
scroll to position [674, 0]
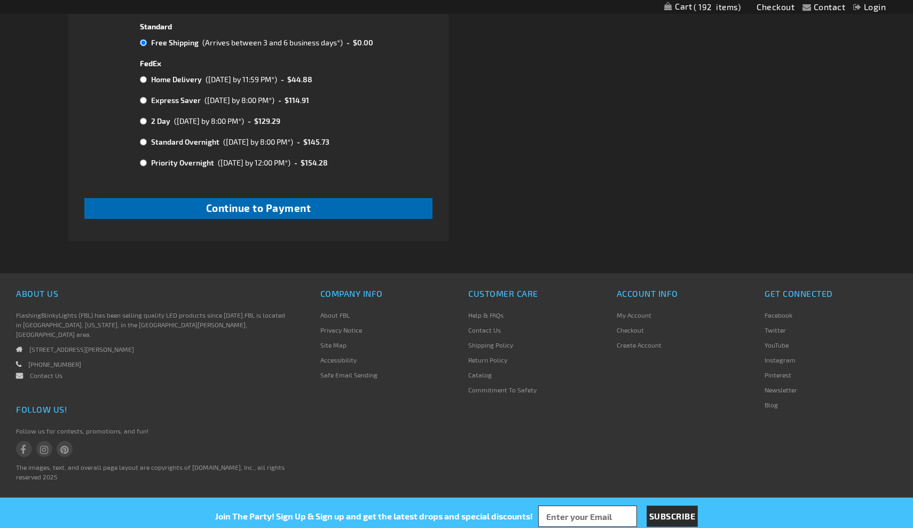
type input "Tara Skinner - Wesley"
click at [299, 214] on span "Continue to Payment" at bounding box center [258, 208] width 105 height 12
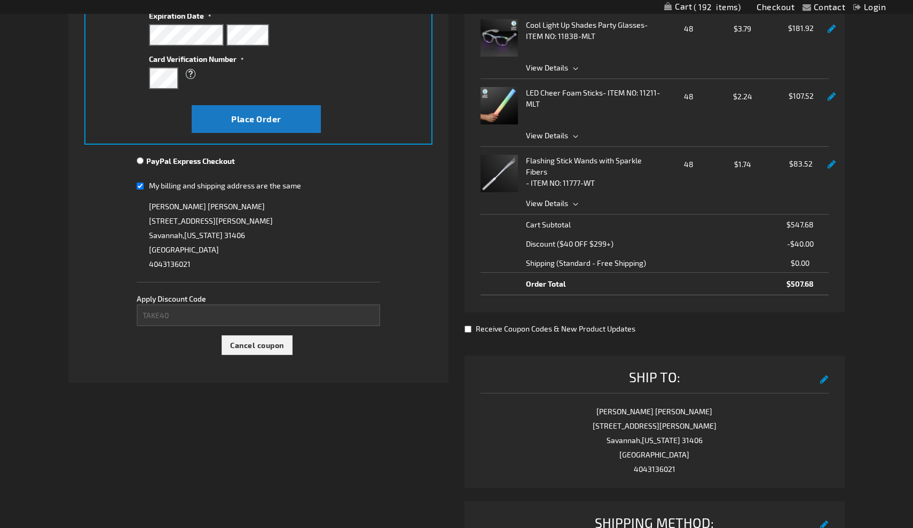
scroll to position [273, 0]
click at [139, 182] on input "My billing and shipping address are the same" at bounding box center [140, 185] width 7 height 22
checkbox input "false"
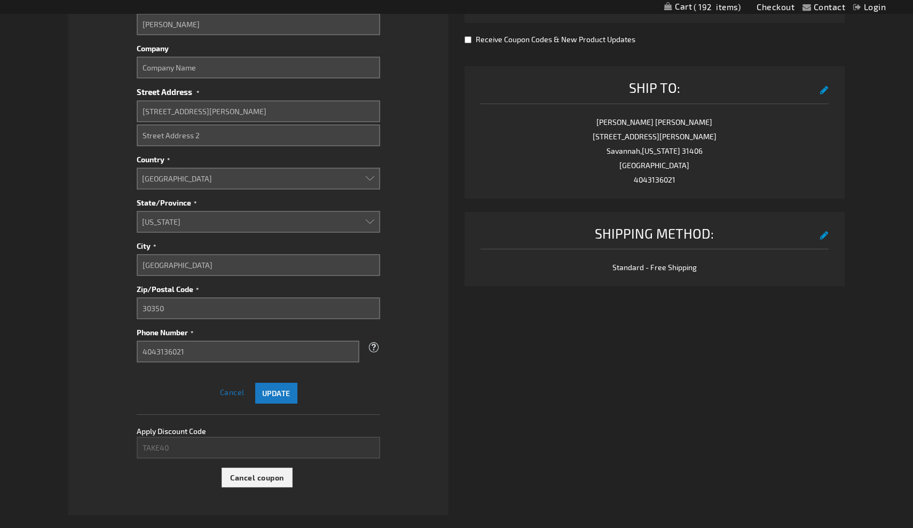
scroll to position [566, 0]
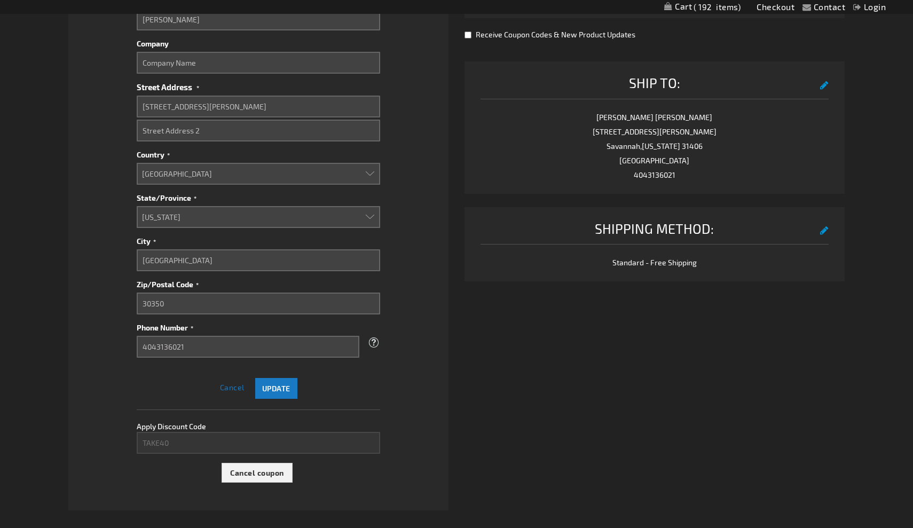
click at [268, 391] on span "Update" at bounding box center [276, 388] width 28 height 9
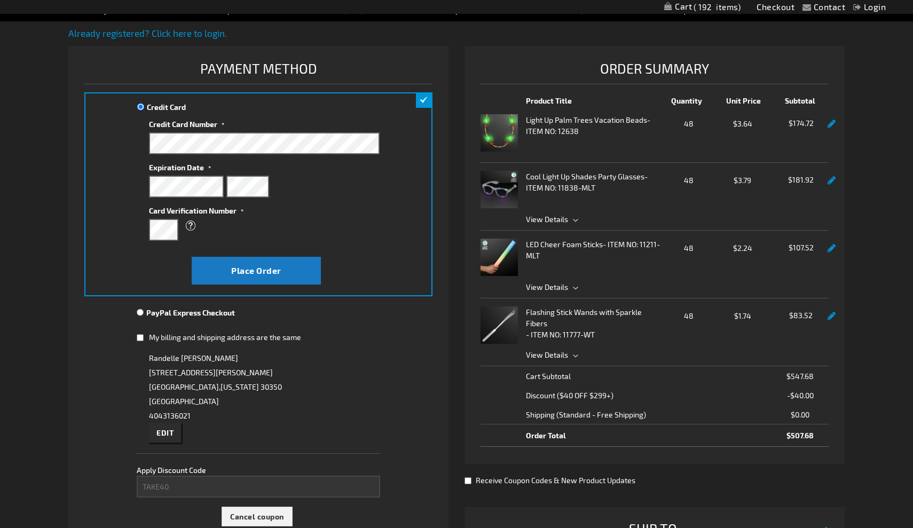
scroll to position [119, 0]
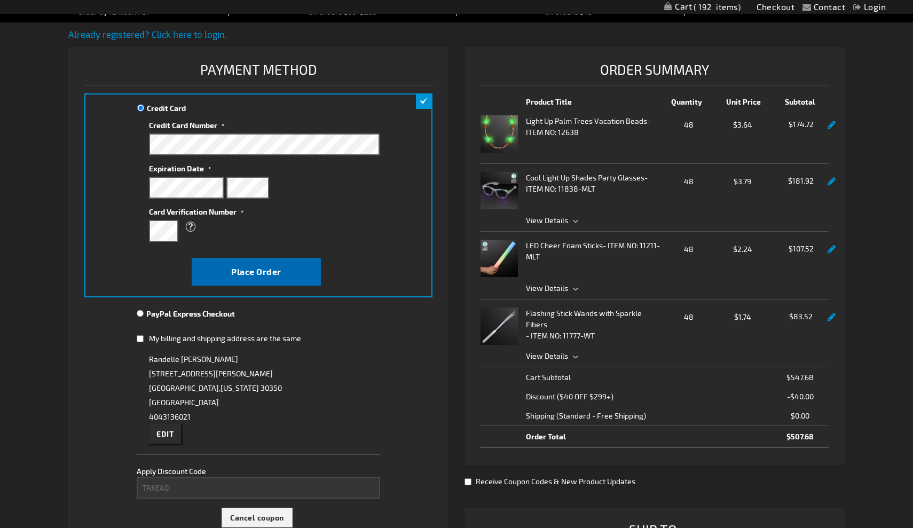
click at [261, 276] on span "Place Order" at bounding box center [256, 272] width 50 height 10
